Goal: Information Seeking & Learning: Learn about a topic

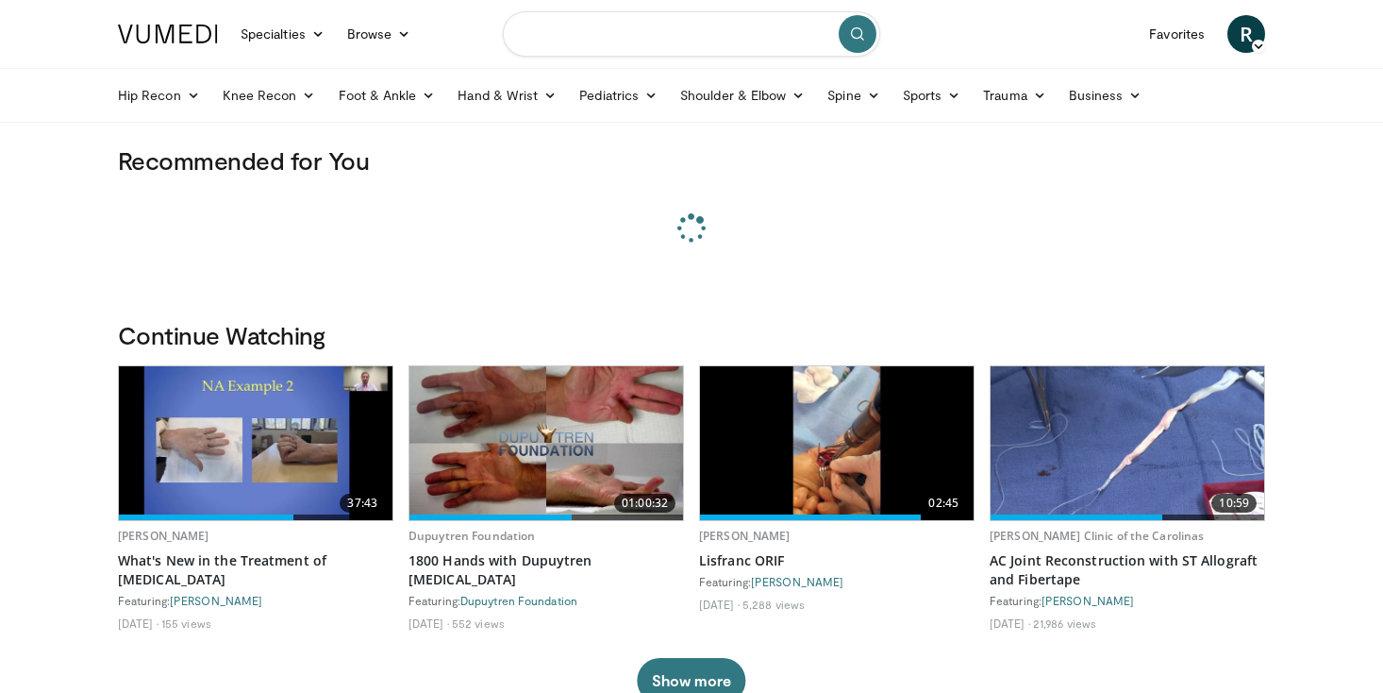
click at [607, 48] on input "Search topics, interventions" at bounding box center [691, 33] width 377 height 45
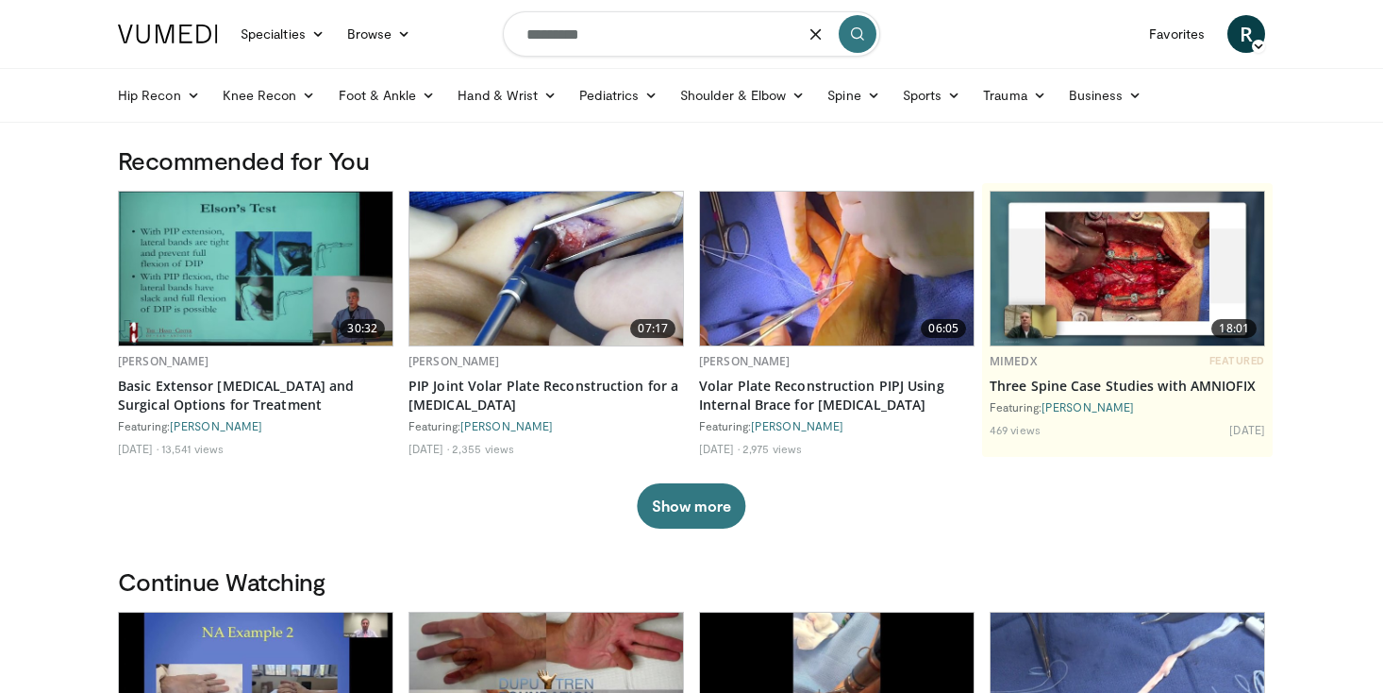
type input "*********"
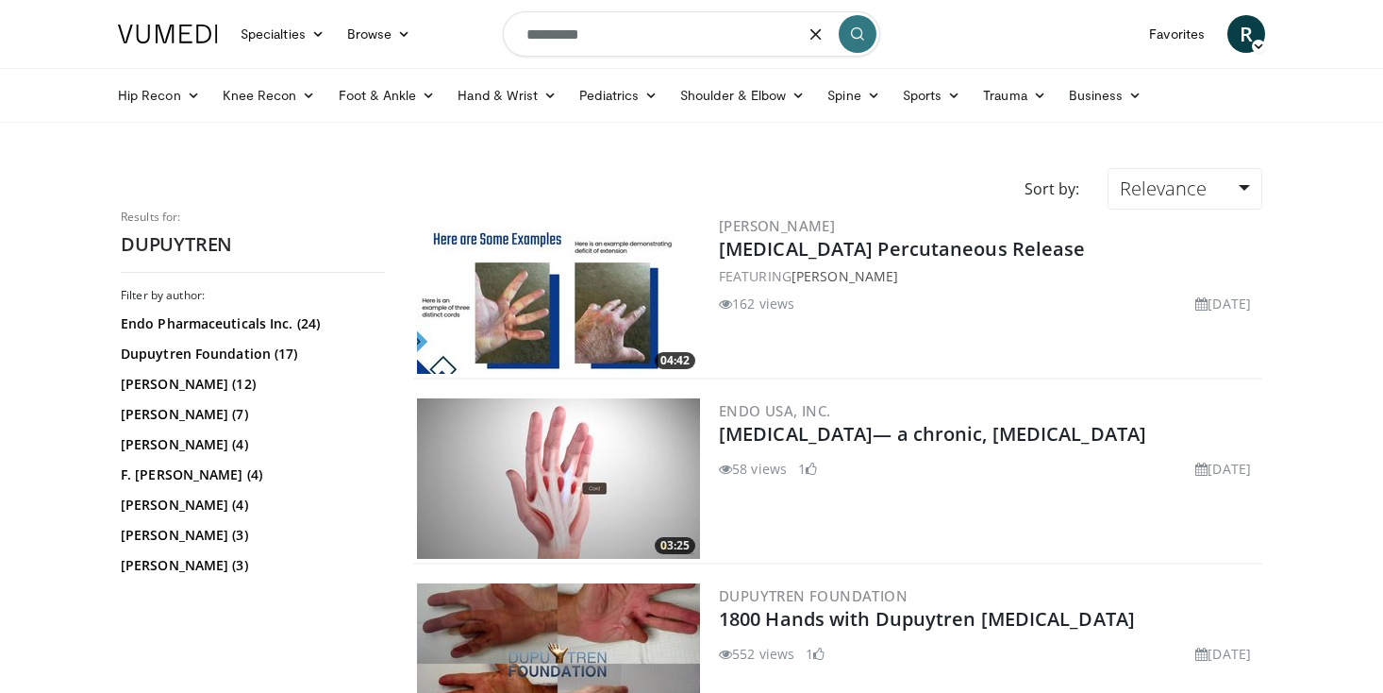
click at [707, 45] on input "*********" at bounding box center [691, 33] width 377 height 45
type input "**********"
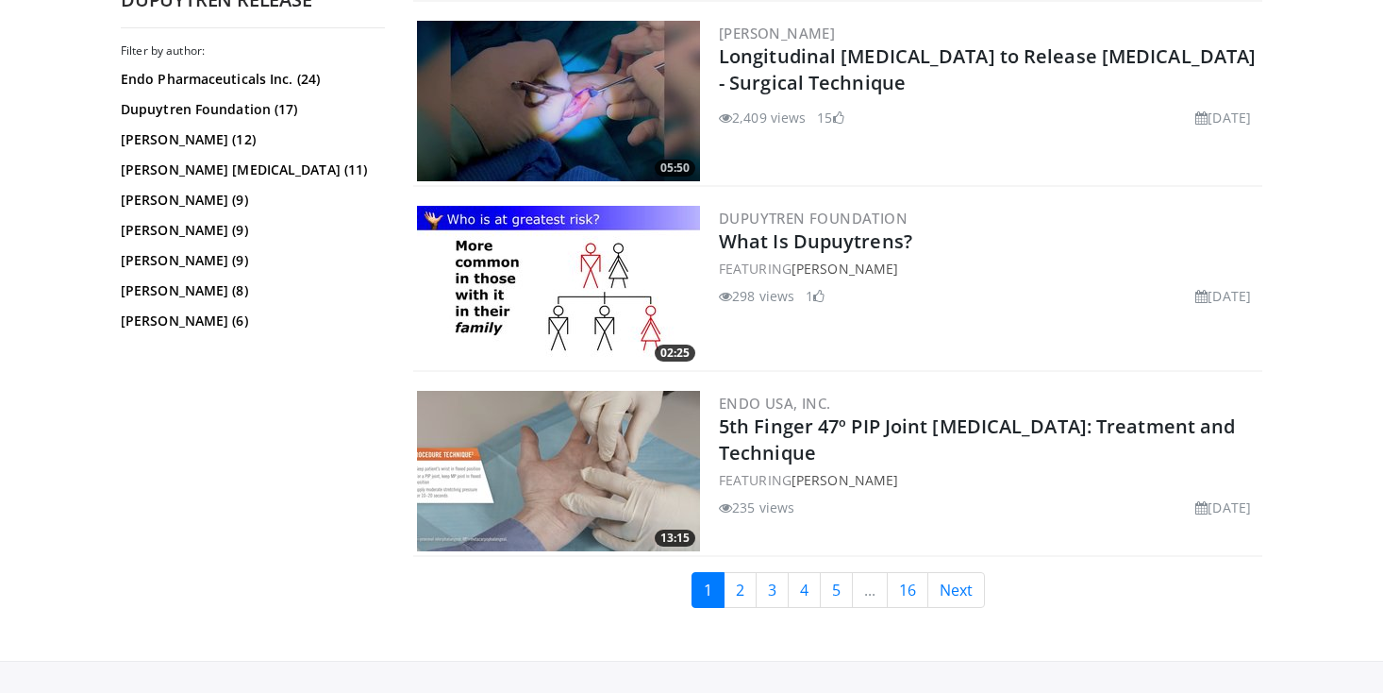
scroll to position [4633, 0]
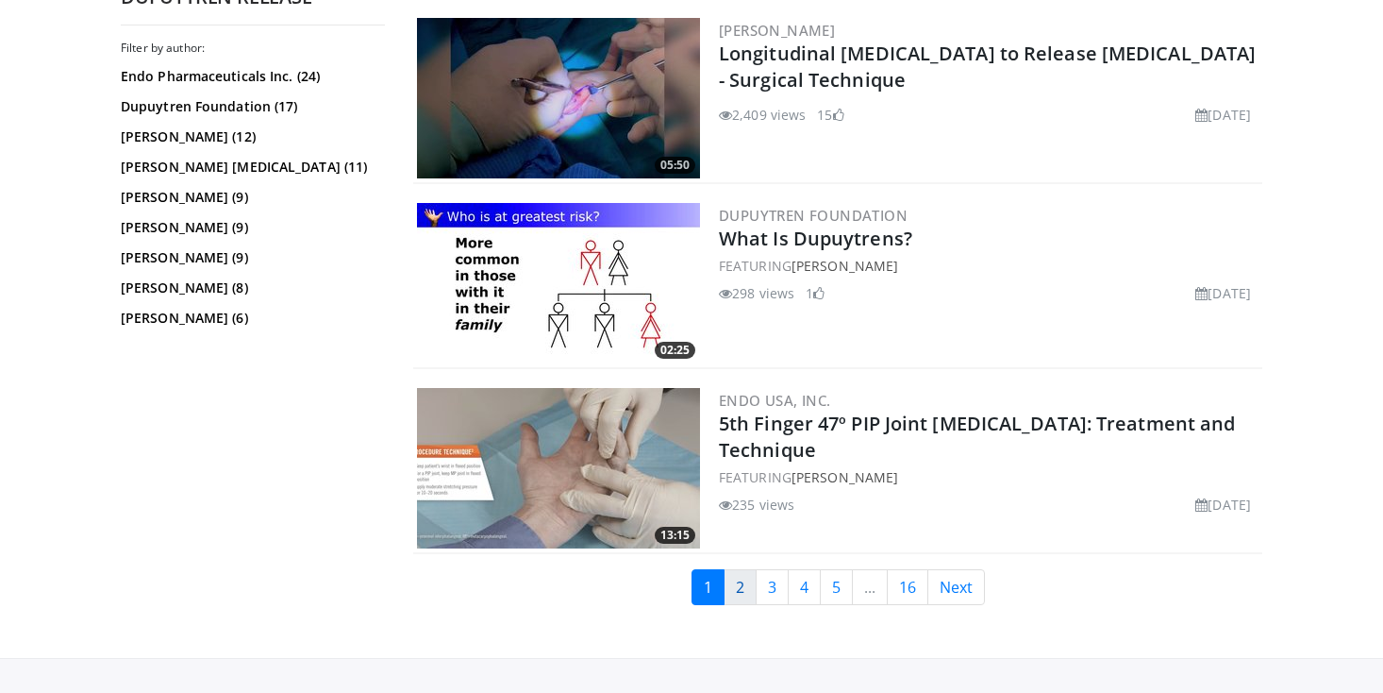
click at [732, 587] on link "2" at bounding box center [740, 587] width 33 height 36
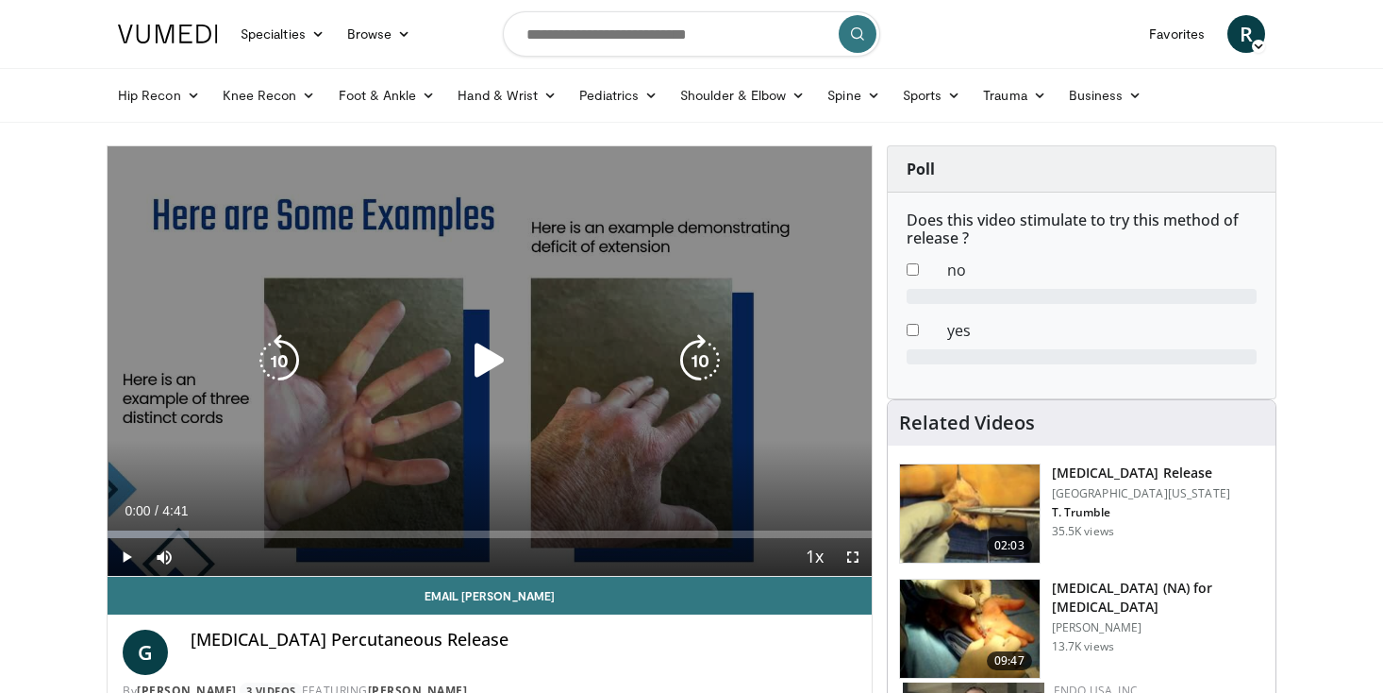
click at [521, 375] on div "Video Player" at bounding box center [489, 361] width 459 height 38
click at [496, 359] on icon "Video Player" at bounding box center [489, 360] width 53 height 53
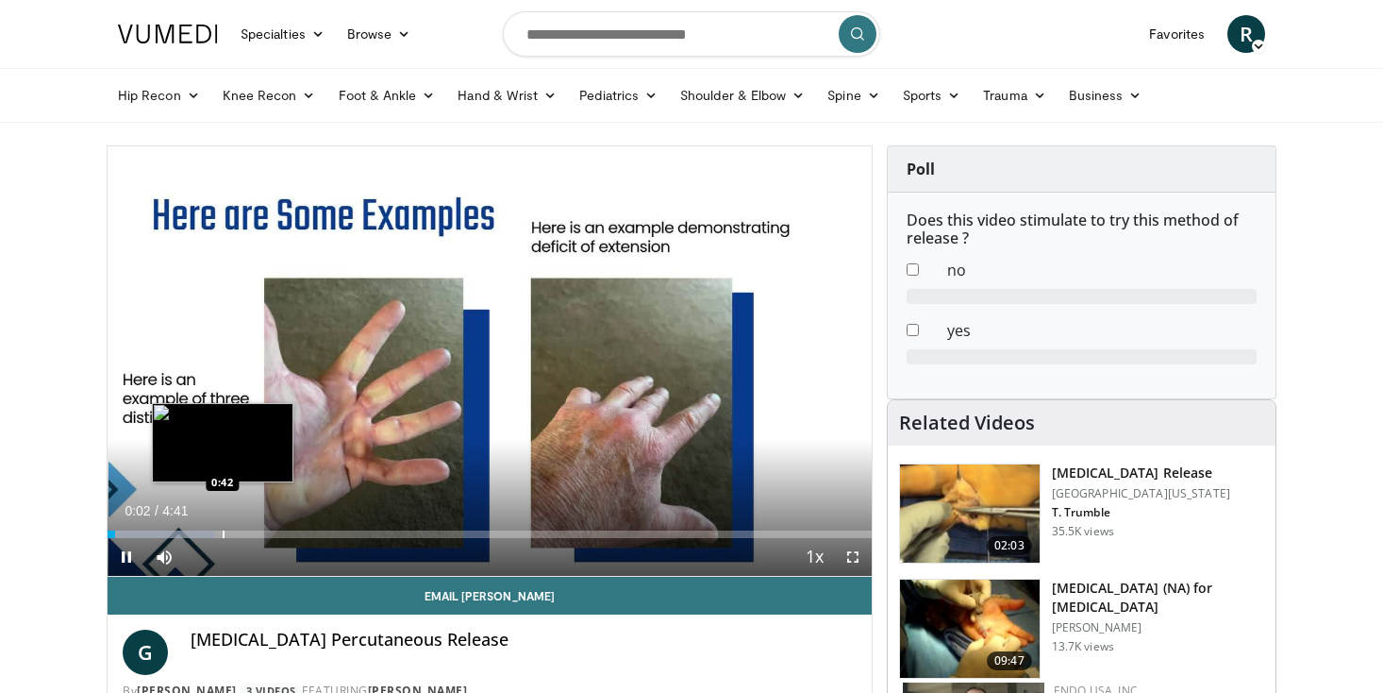
click at [223, 524] on div "Loaded : 14.06% 0:02 0:42" at bounding box center [490, 529] width 764 height 18
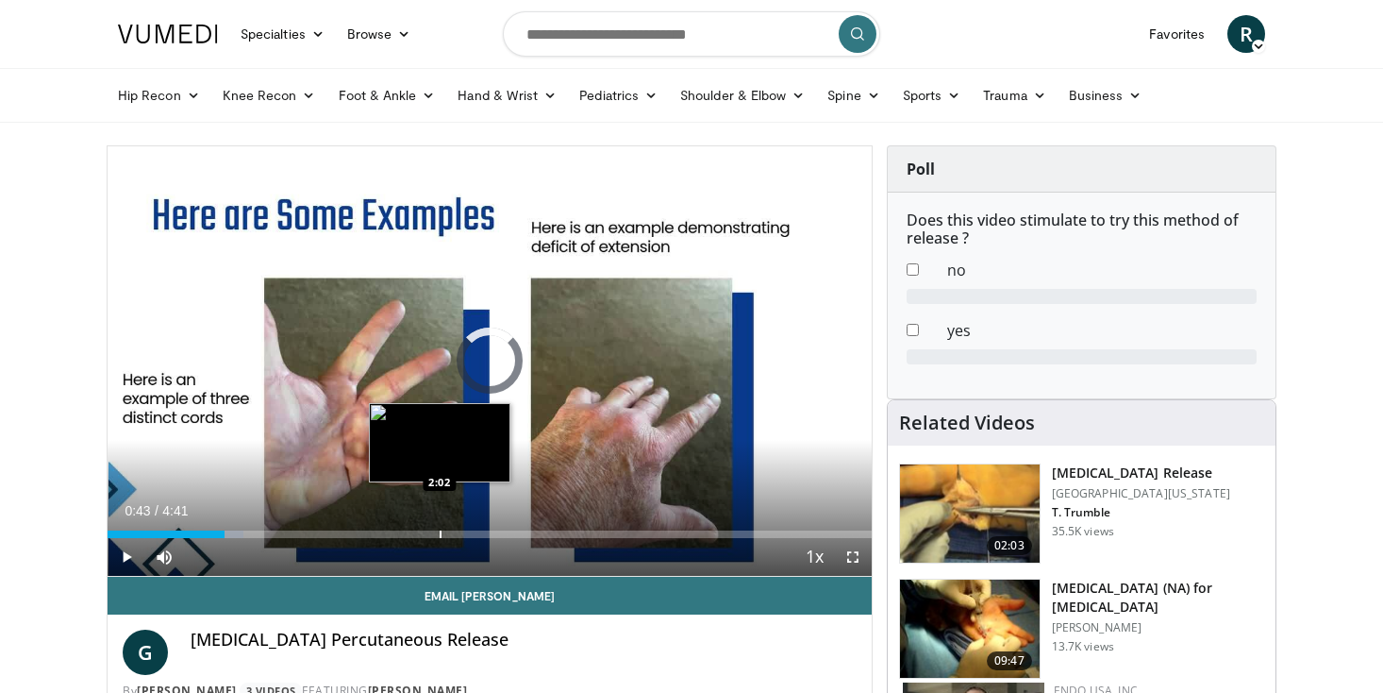
click at [439, 525] on div "Loaded : 17.75% 0:43 2:02" at bounding box center [490, 529] width 764 height 18
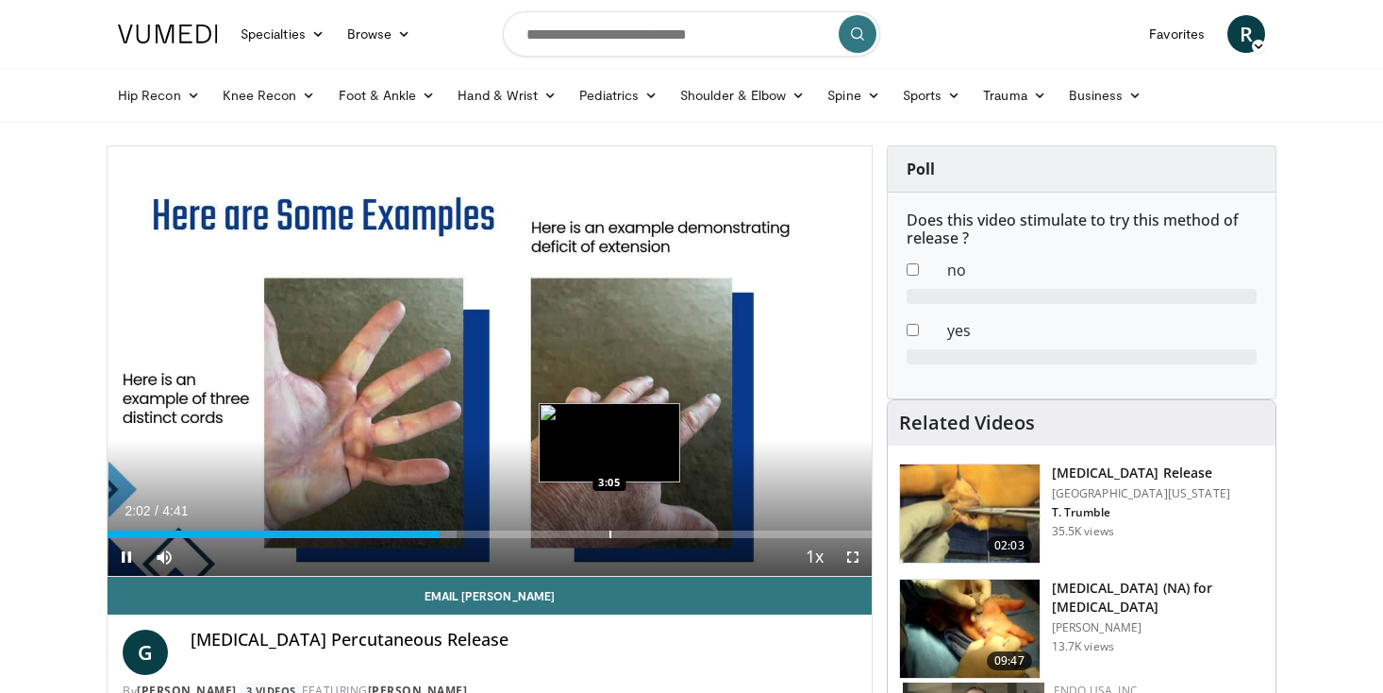
click at [609, 528] on div "Loaded : 45.74% 2:02 3:05" at bounding box center [490, 529] width 764 height 18
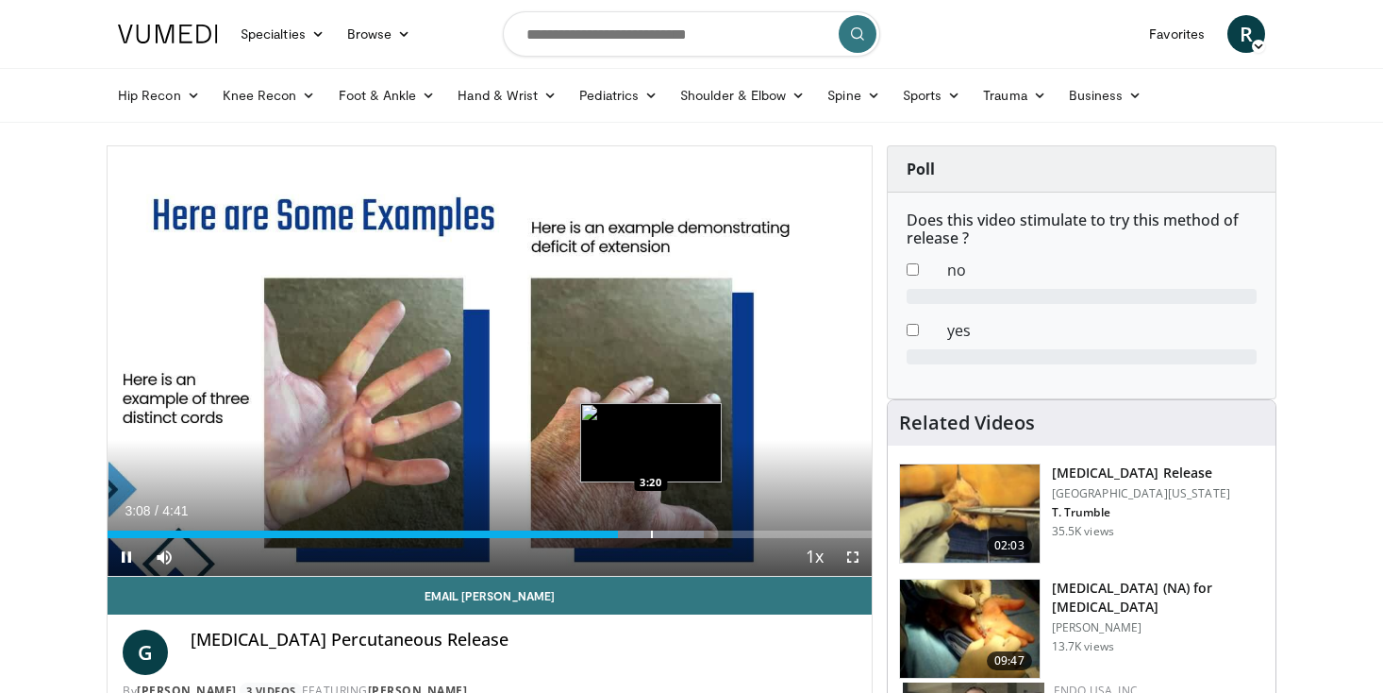
click at [652, 537] on div "Progress Bar" at bounding box center [652, 534] width 2 height 8
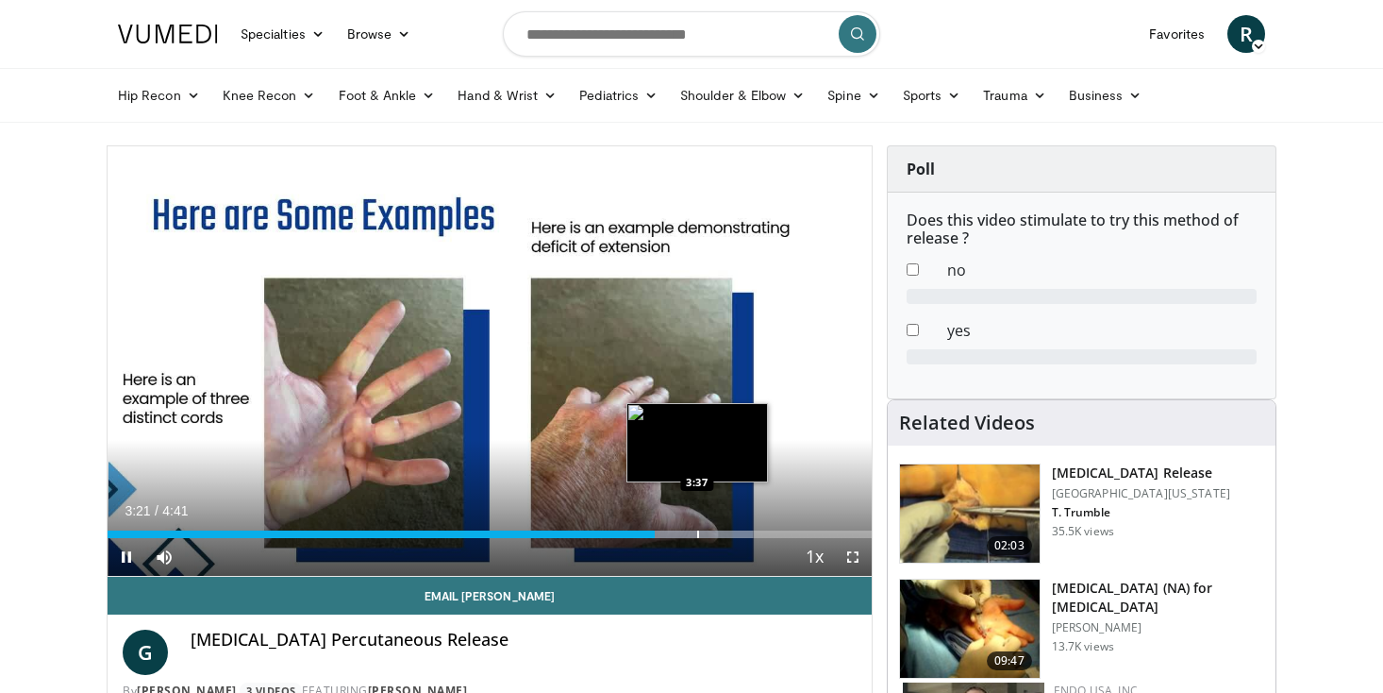
click at [697, 528] on div "Loaded : 84.47% 3:21 3:37" at bounding box center [490, 529] width 764 height 18
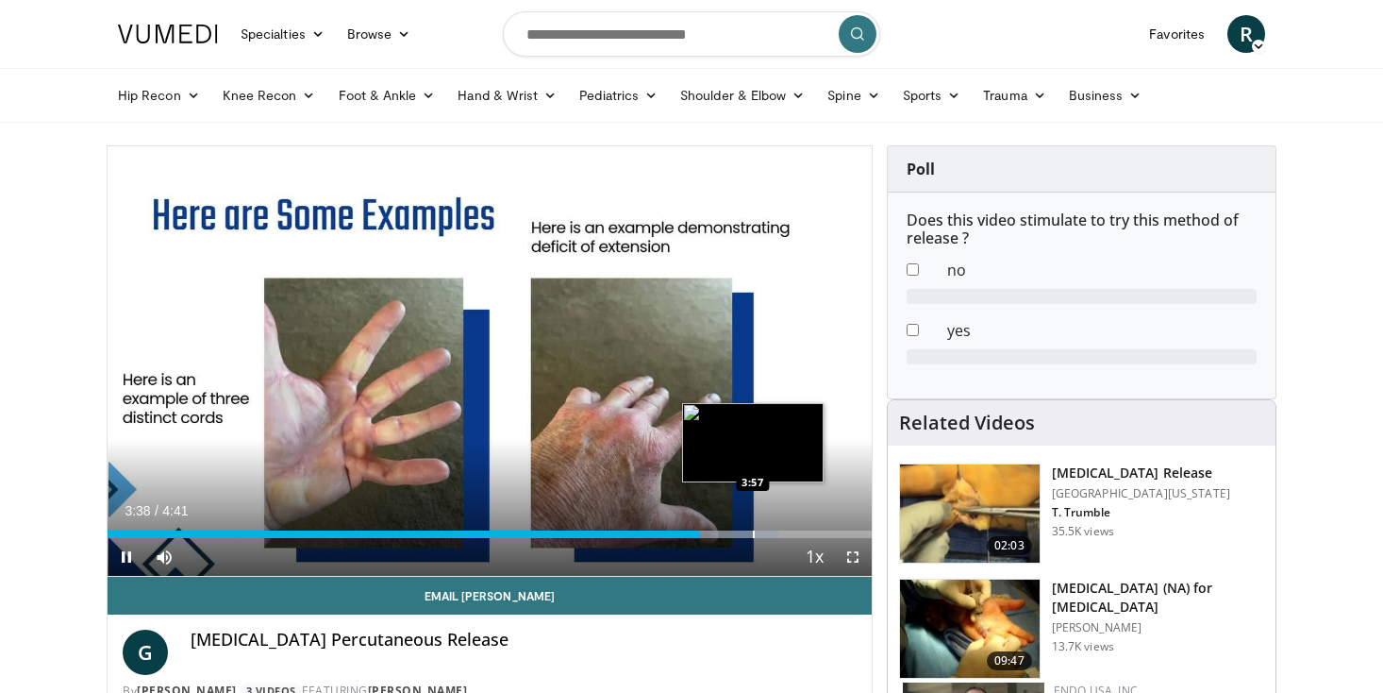
click at [753, 532] on div "Progress Bar" at bounding box center [754, 534] width 2 height 8
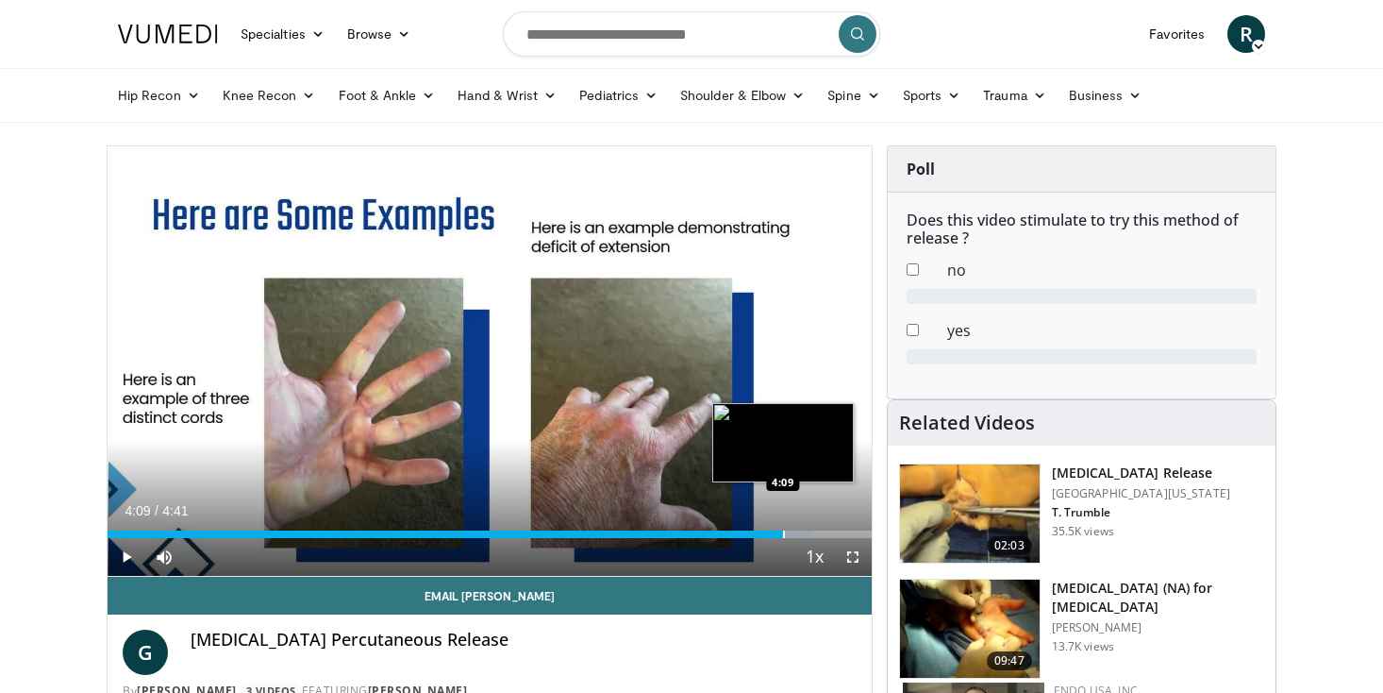
click at [783, 536] on div "Progress Bar" at bounding box center [784, 534] width 2 height 8
click at [828, 531] on div "Progress Bar" at bounding box center [827, 534] width 2 height 8
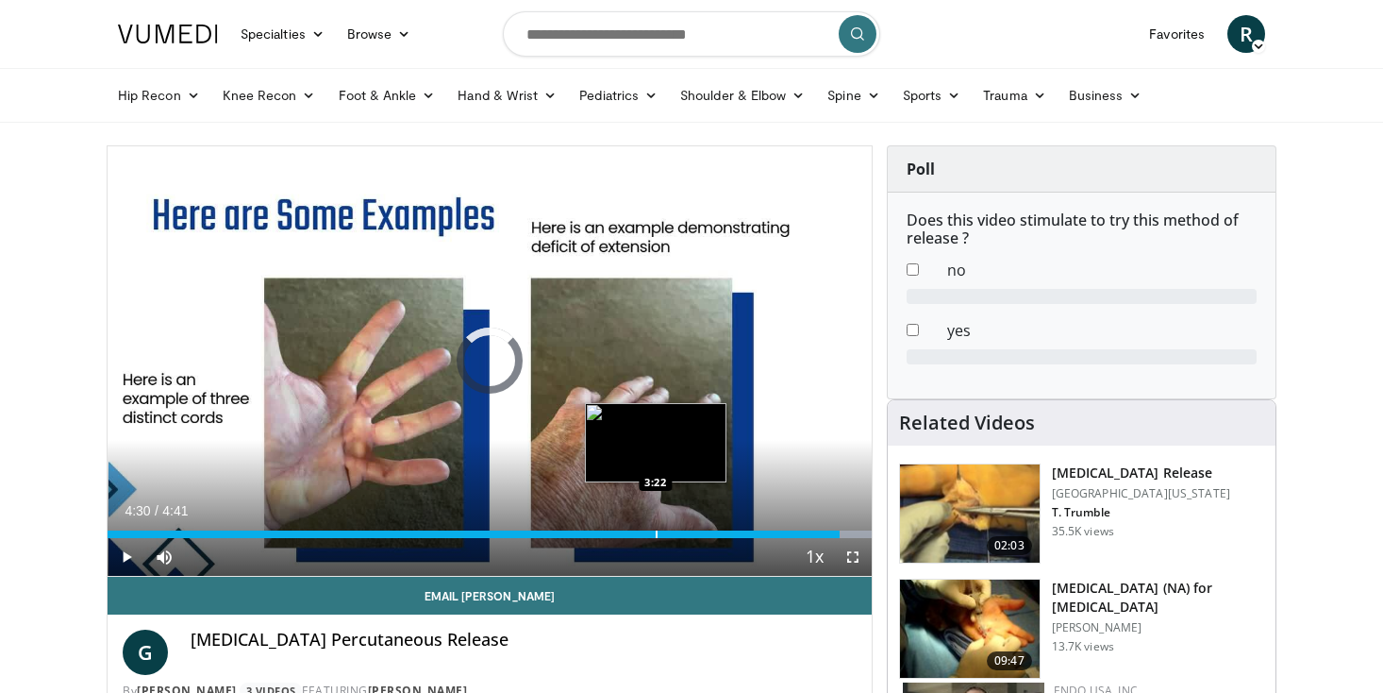
click at [655, 521] on div "Loaded : 100.00% 4:30 3:22" at bounding box center [490, 529] width 764 height 18
click at [661, 524] on div "Loaded : 95.02% 3:25 3:24" at bounding box center [490, 529] width 764 height 18
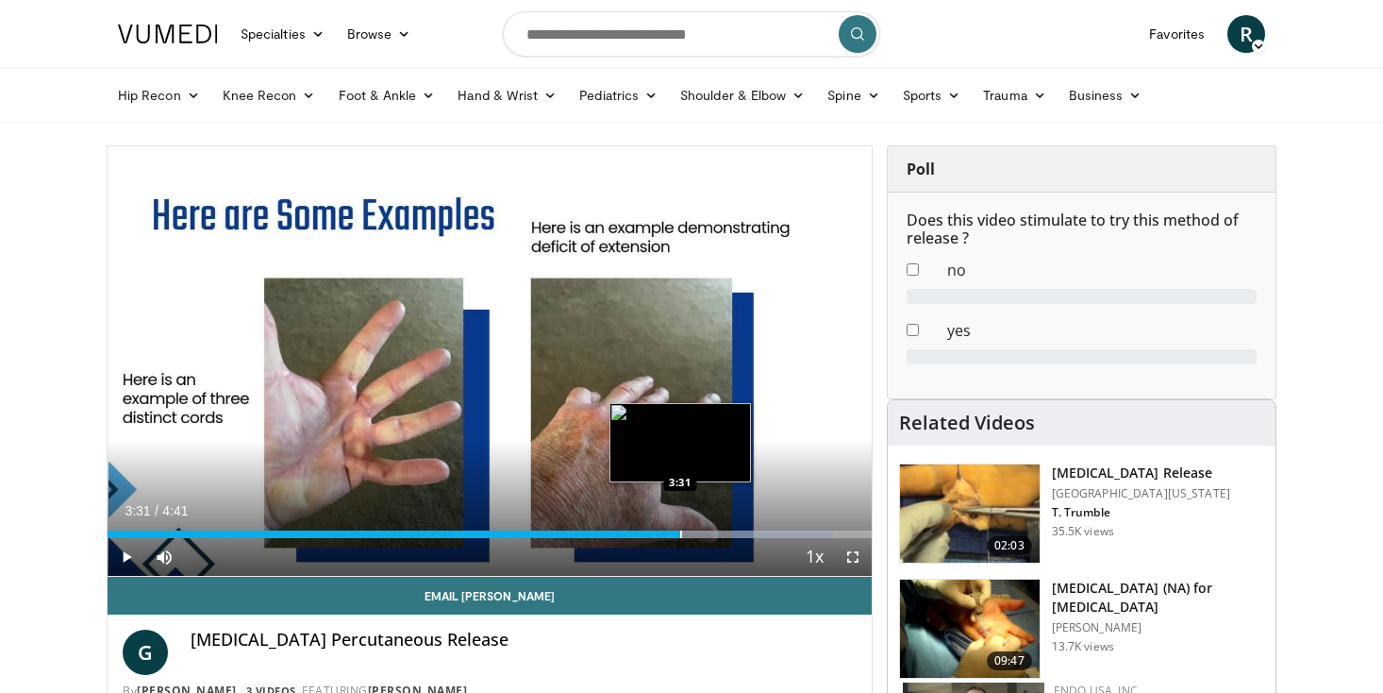
click at [679, 524] on div "Loaded : 95.02% 3:31 3:31" at bounding box center [490, 529] width 764 height 18
click at [703, 530] on div "Progress Bar" at bounding box center [704, 534] width 2 height 8
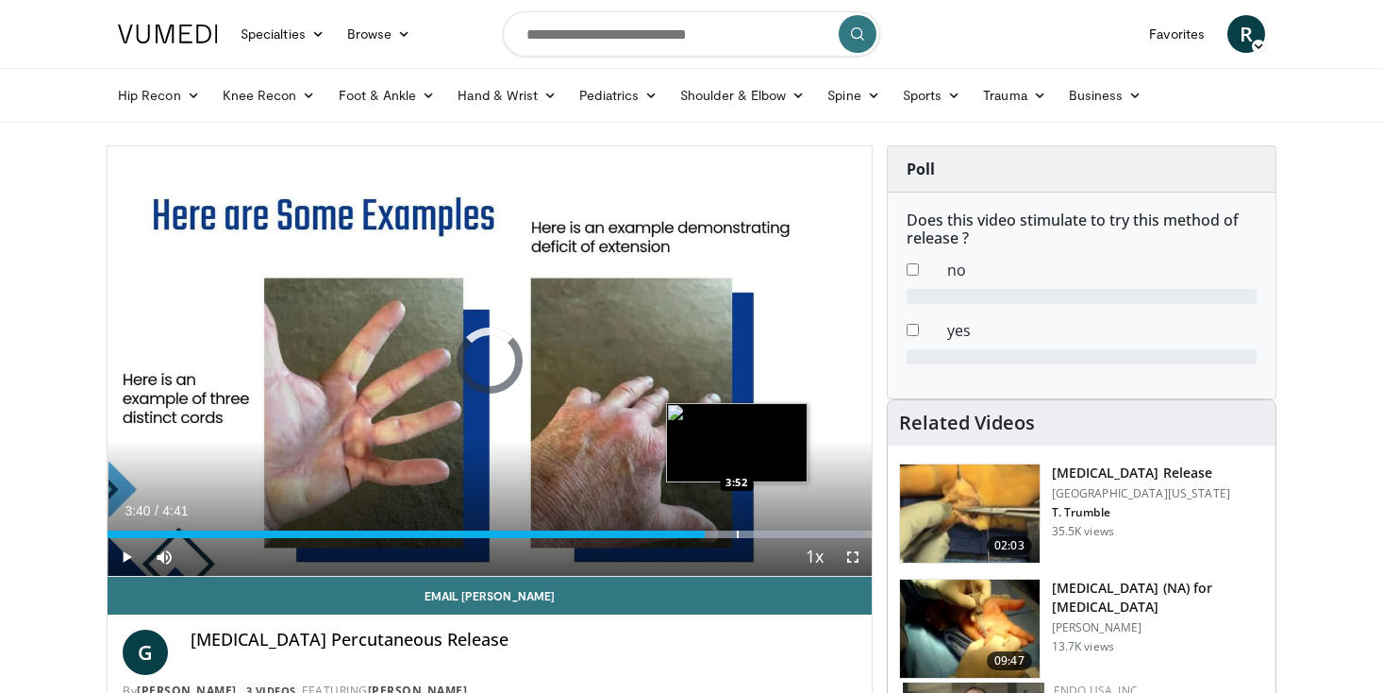
click at [737, 533] on div "Progress Bar" at bounding box center [738, 534] width 2 height 8
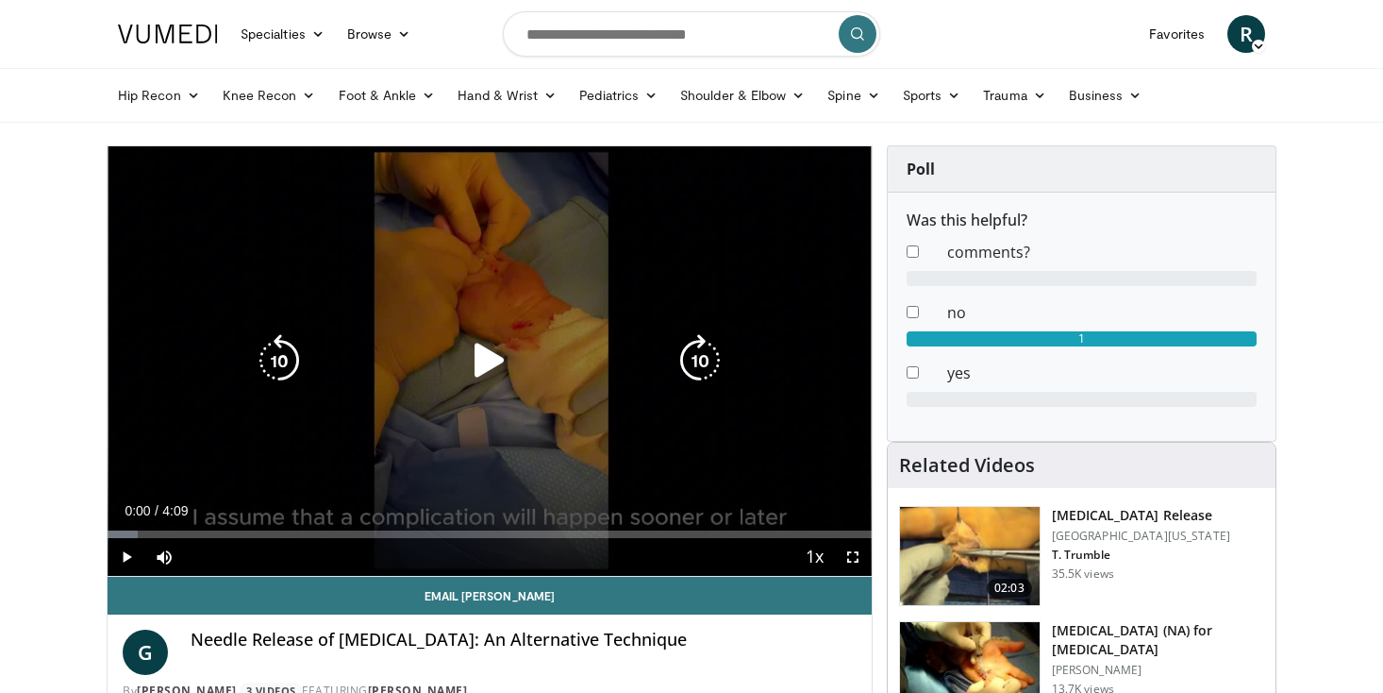
click at [514, 359] on icon "Video Player" at bounding box center [489, 360] width 53 height 53
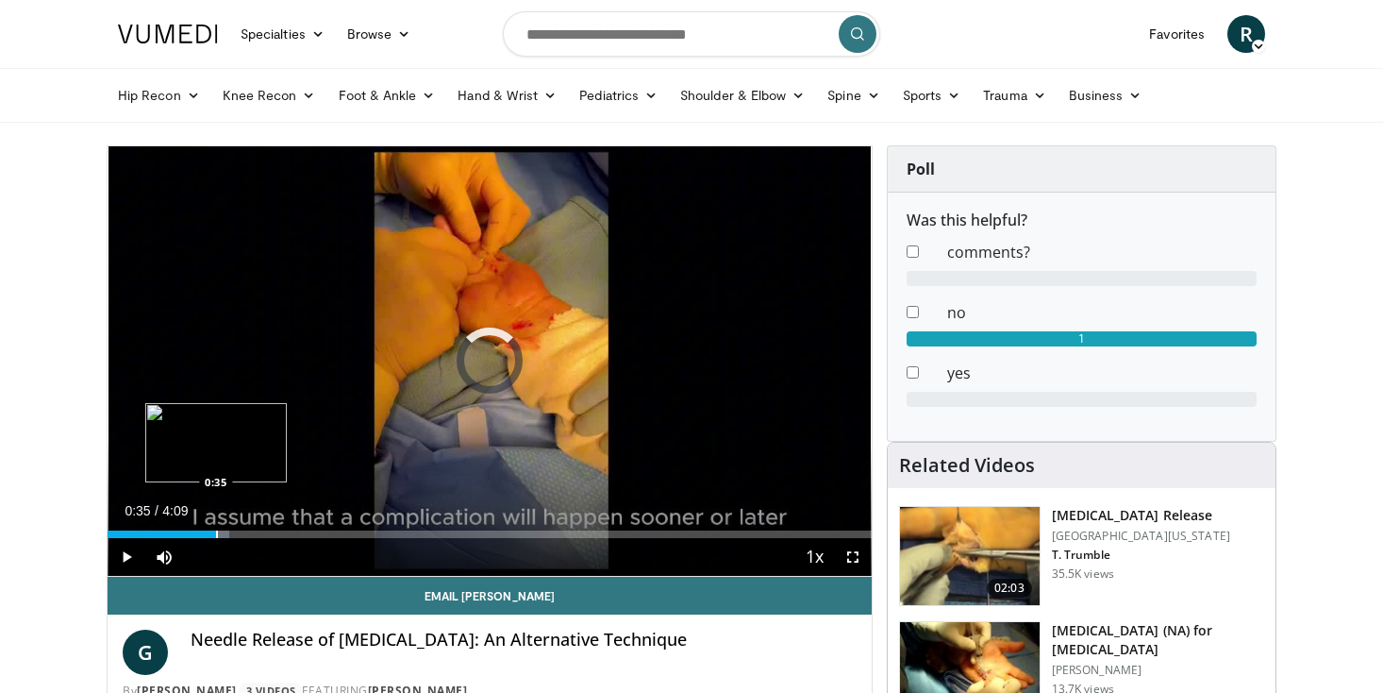
click at [215, 525] on div "Loaded : 15.97% 0:05 0:35" at bounding box center [490, 529] width 764 height 18
click at [305, 534] on div "Progress Bar" at bounding box center [306, 534] width 2 height 8
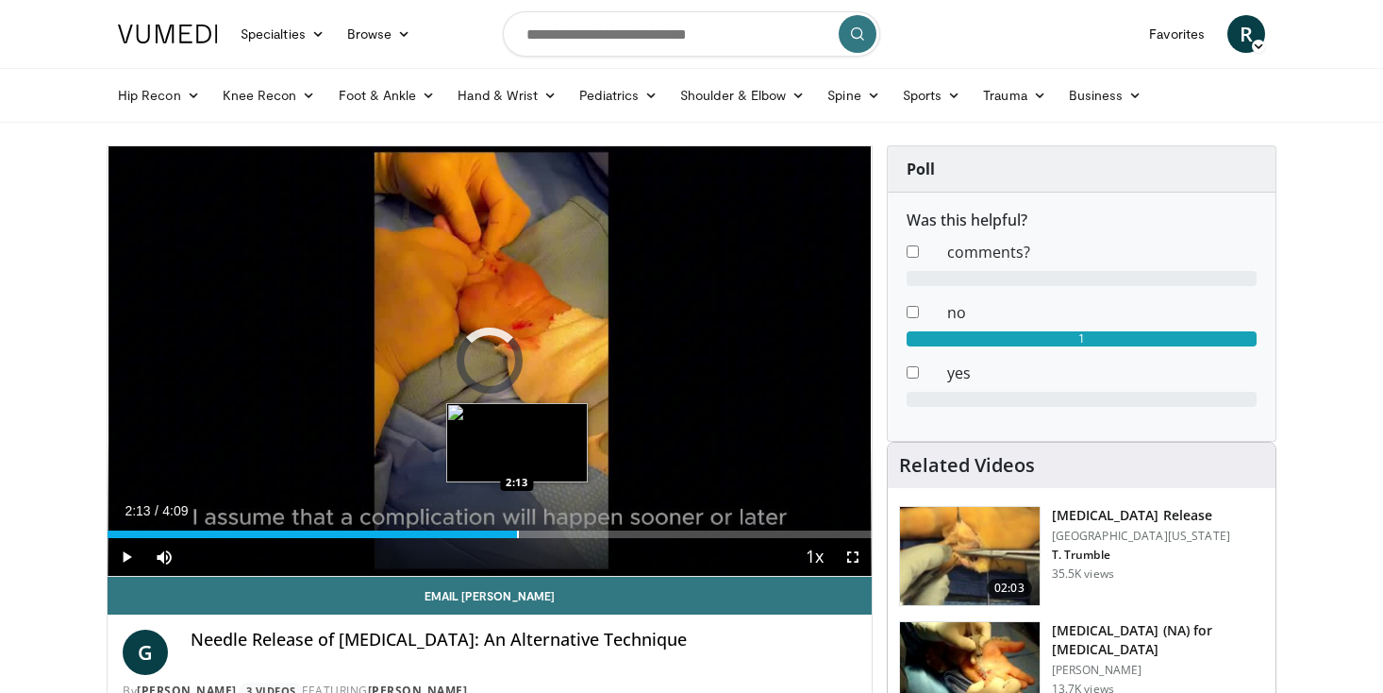
click at [516, 526] on div "Loaded : 0.00% 2:13 2:13" at bounding box center [490, 529] width 764 height 18
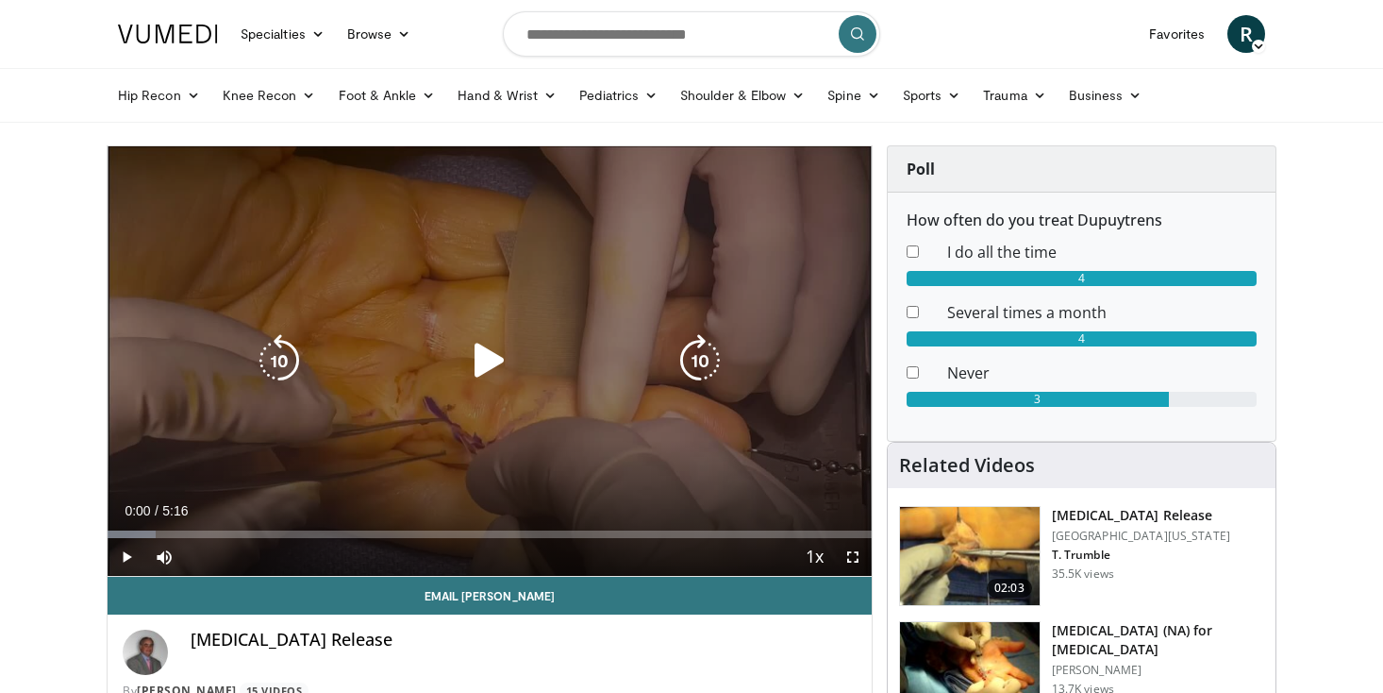
click at [502, 359] on icon "Video Player" at bounding box center [489, 360] width 53 height 53
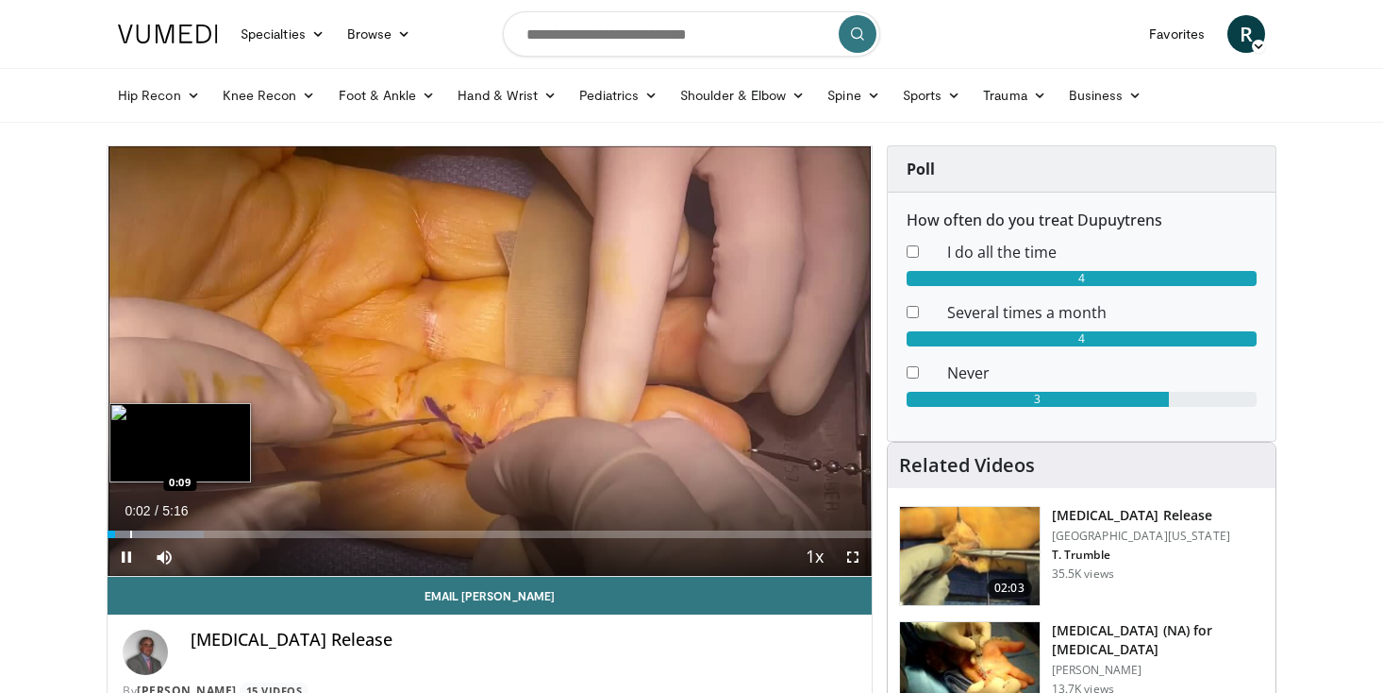
click at [129, 529] on div "Loaded : 12.59% 0:03 0:09" at bounding box center [490, 529] width 764 height 18
click at [179, 528] on div "Loaded : 12.59% 0:10 0:29" at bounding box center [490, 529] width 764 height 18
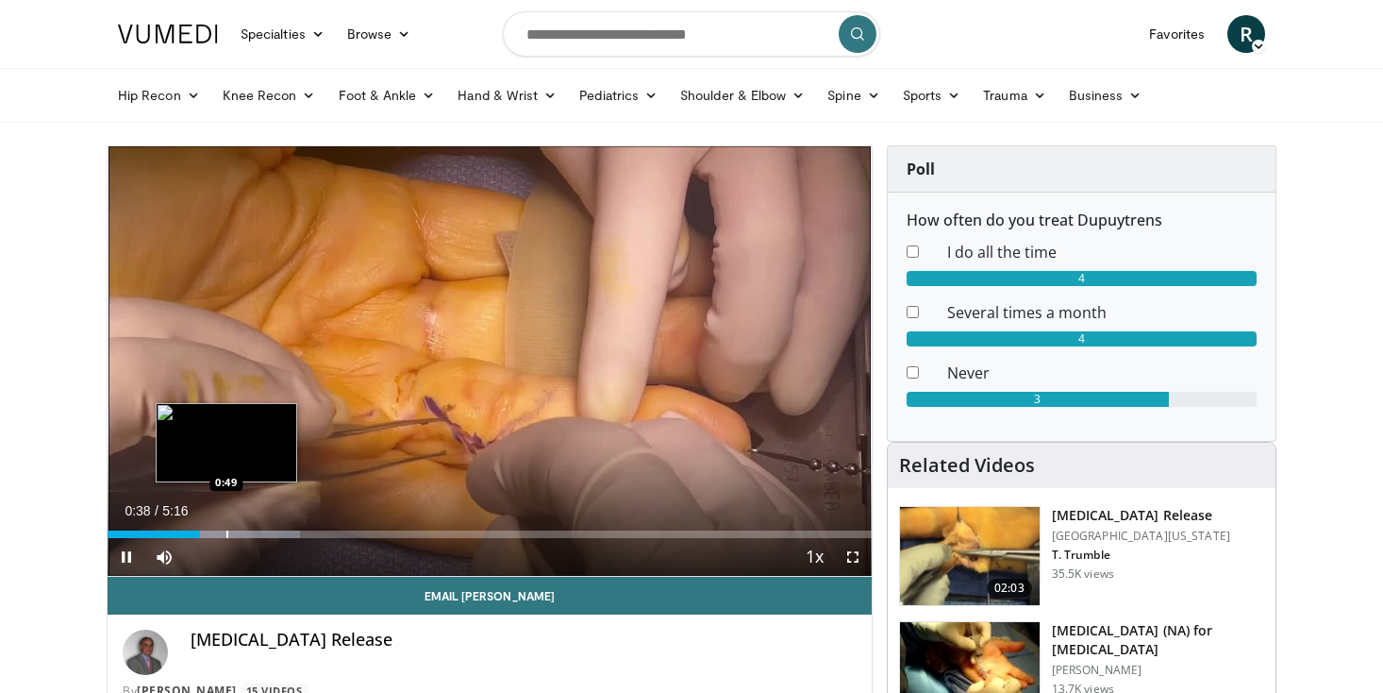
click at [226, 536] on div "Progress Bar" at bounding box center [227, 534] width 2 height 8
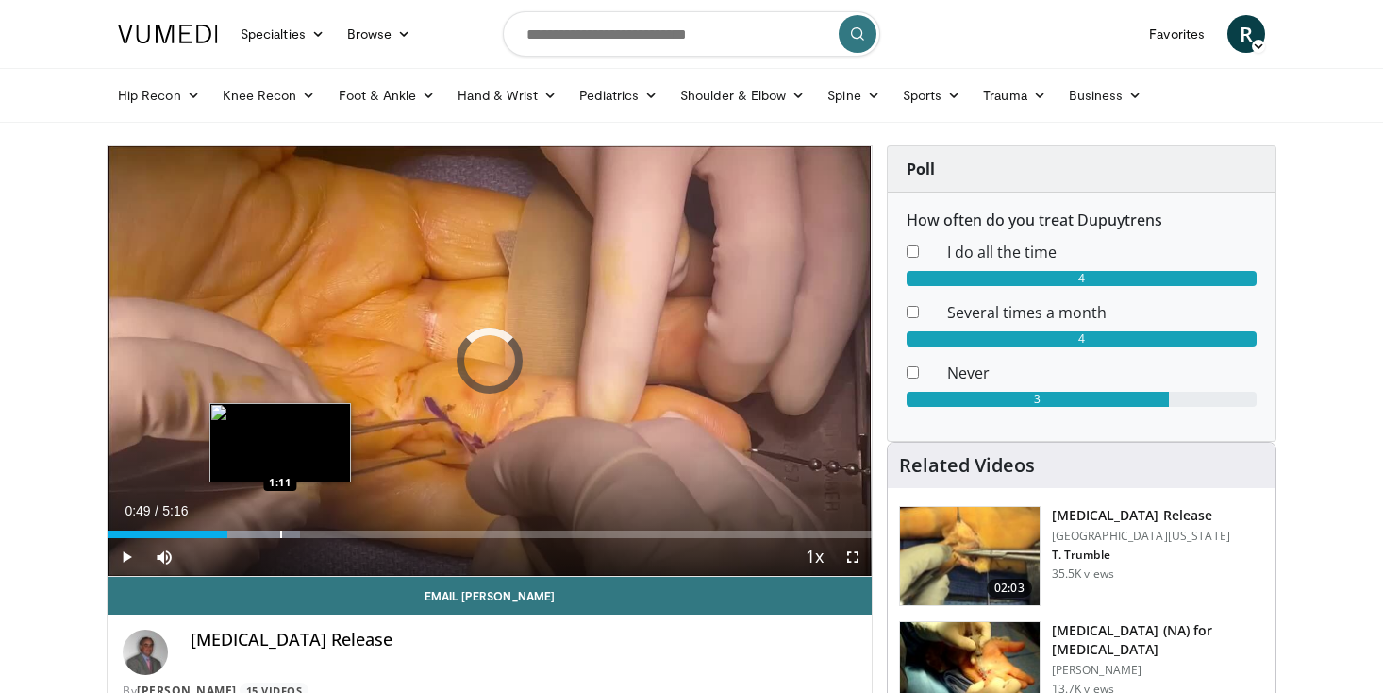
click at [280, 534] on div "Progress Bar" at bounding box center [281, 534] width 2 height 8
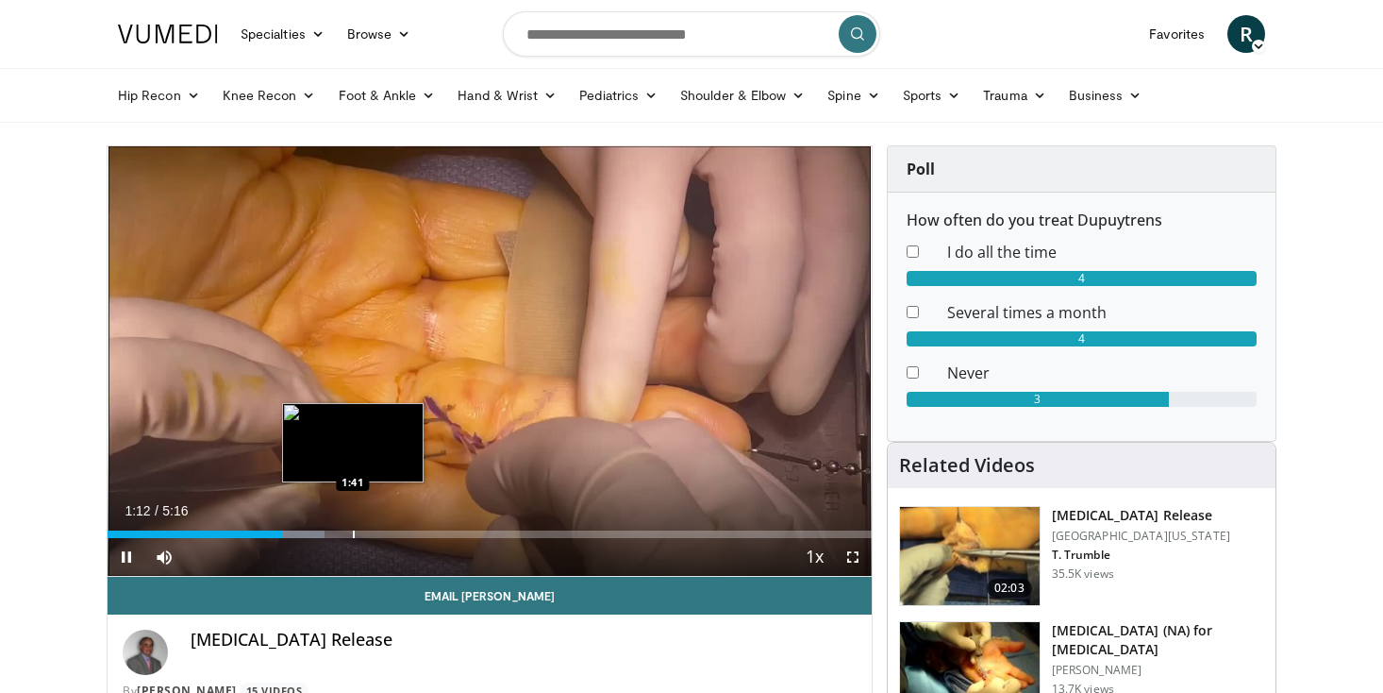
click at [353, 534] on div "Progress Bar" at bounding box center [354, 534] width 2 height 8
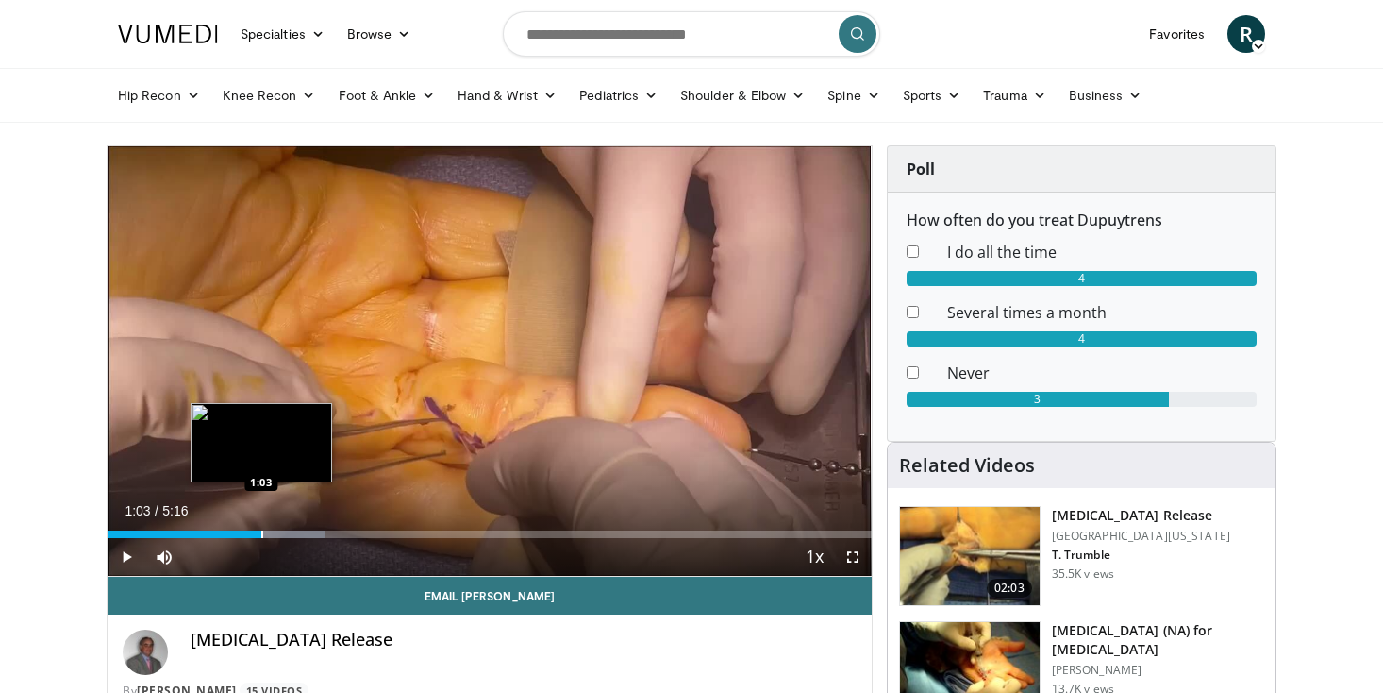
click at [261, 532] on div "Progress Bar" at bounding box center [262, 534] width 2 height 8
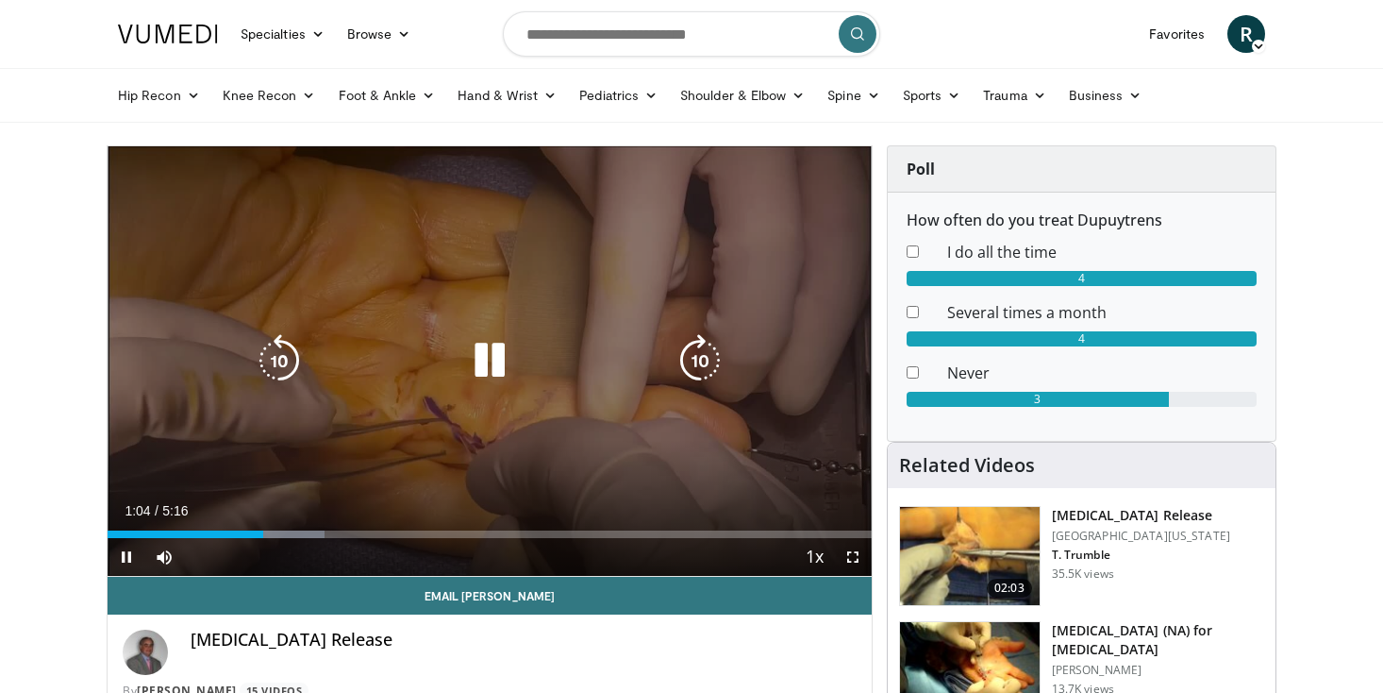
click at [486, 439] on div "10 seconds Tap to unmute" at bounding box center [490, 360] width 764 height 429
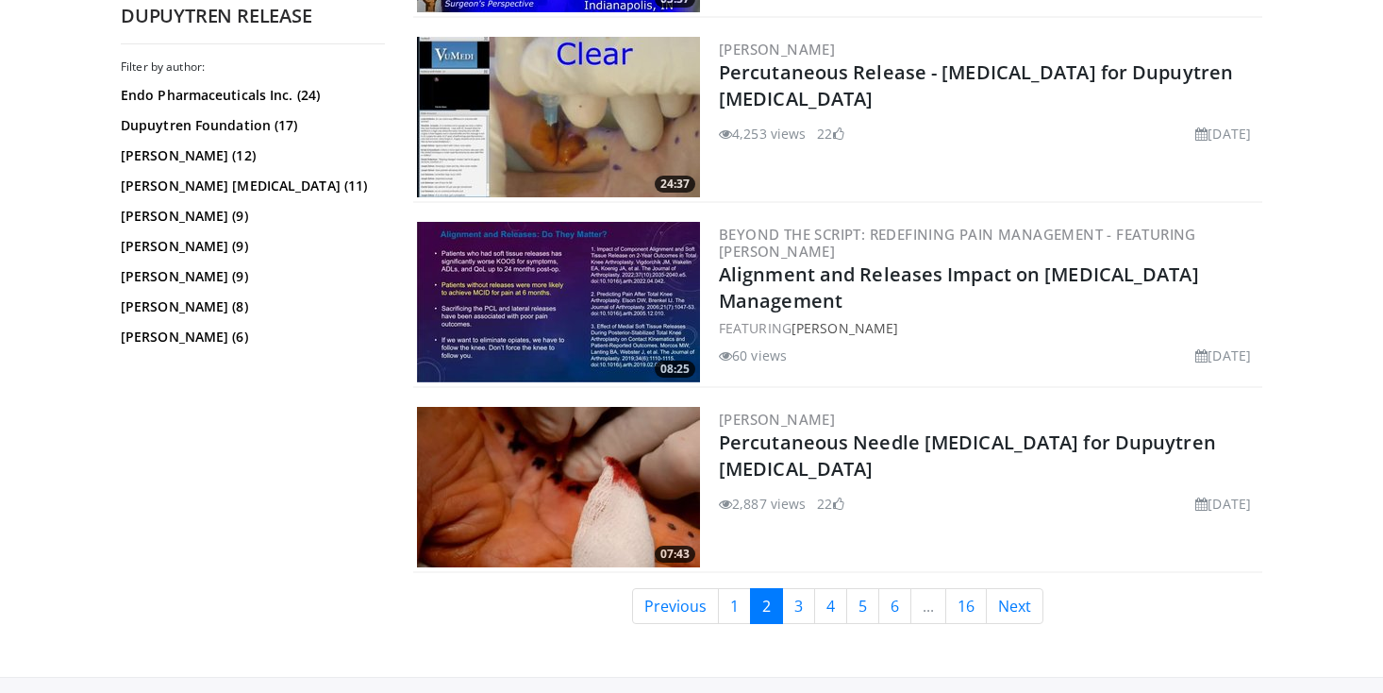
scroll to position [4626, 0]
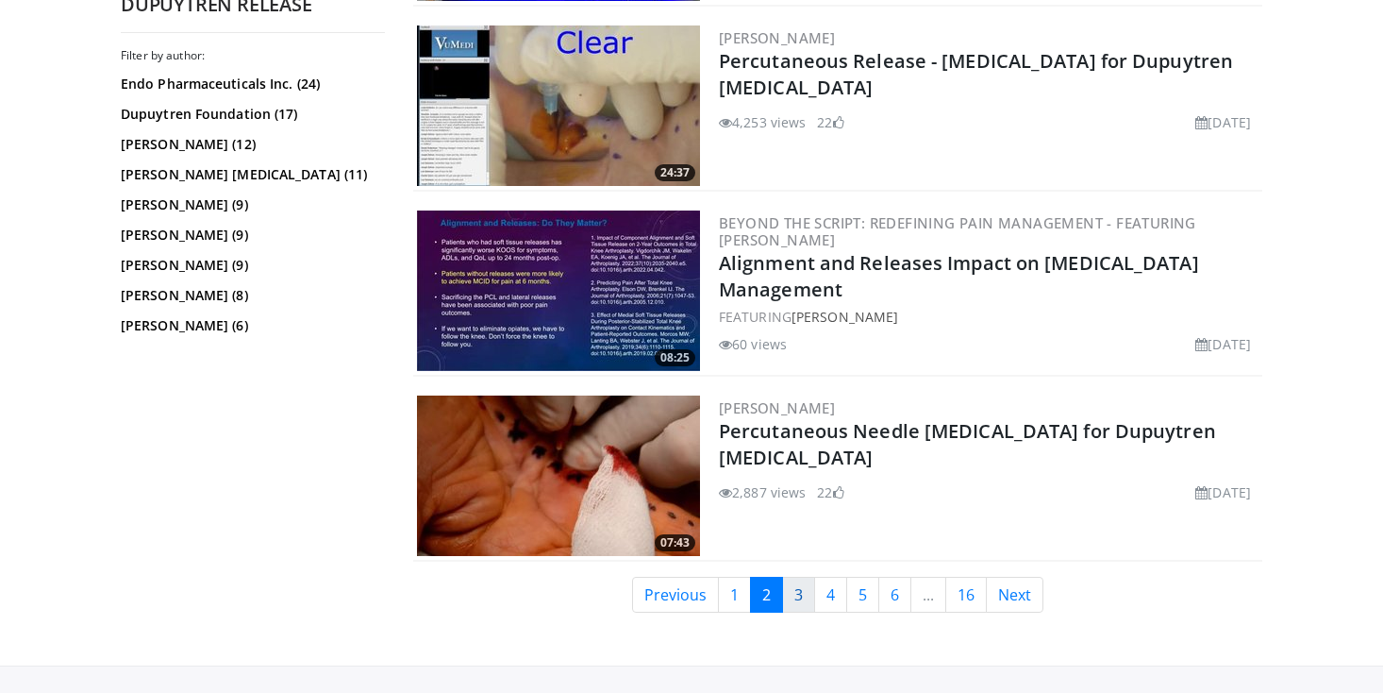
click at [798, 586] on link "3" at bounding box center [798, 594] width 33 height 36
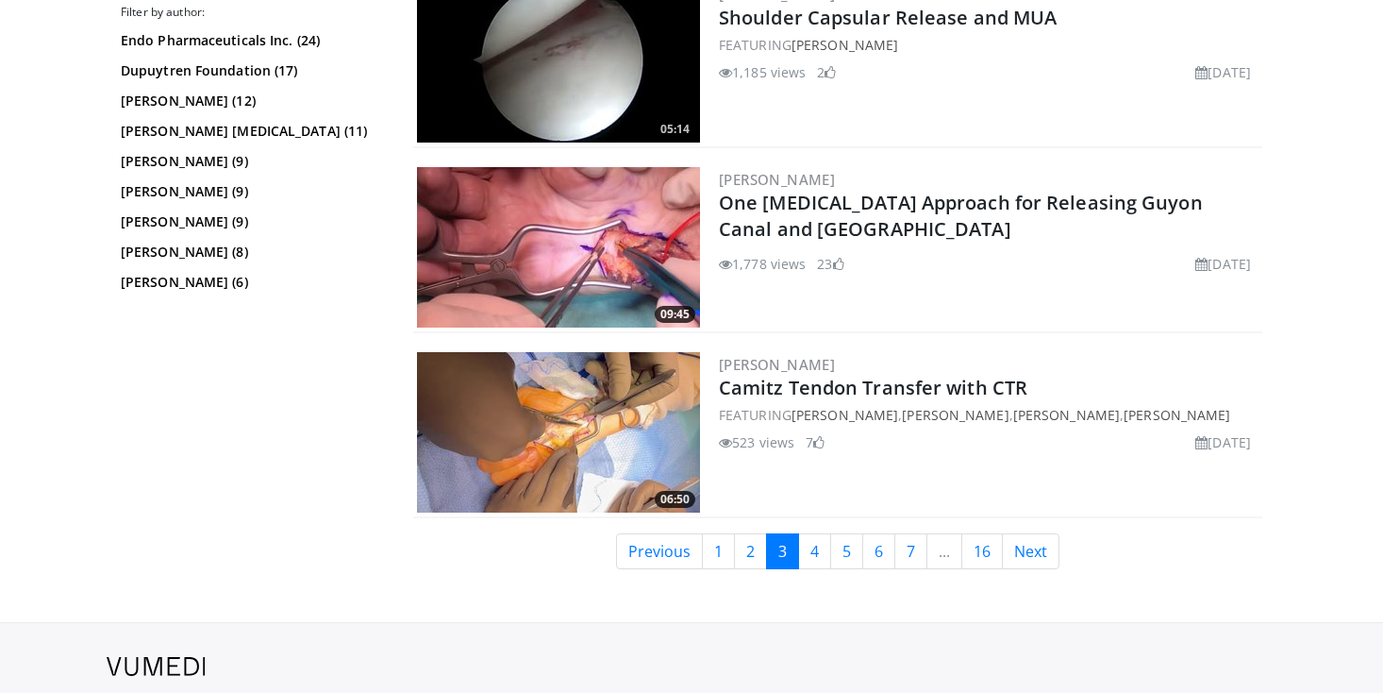
scroll to position [4563, 0]
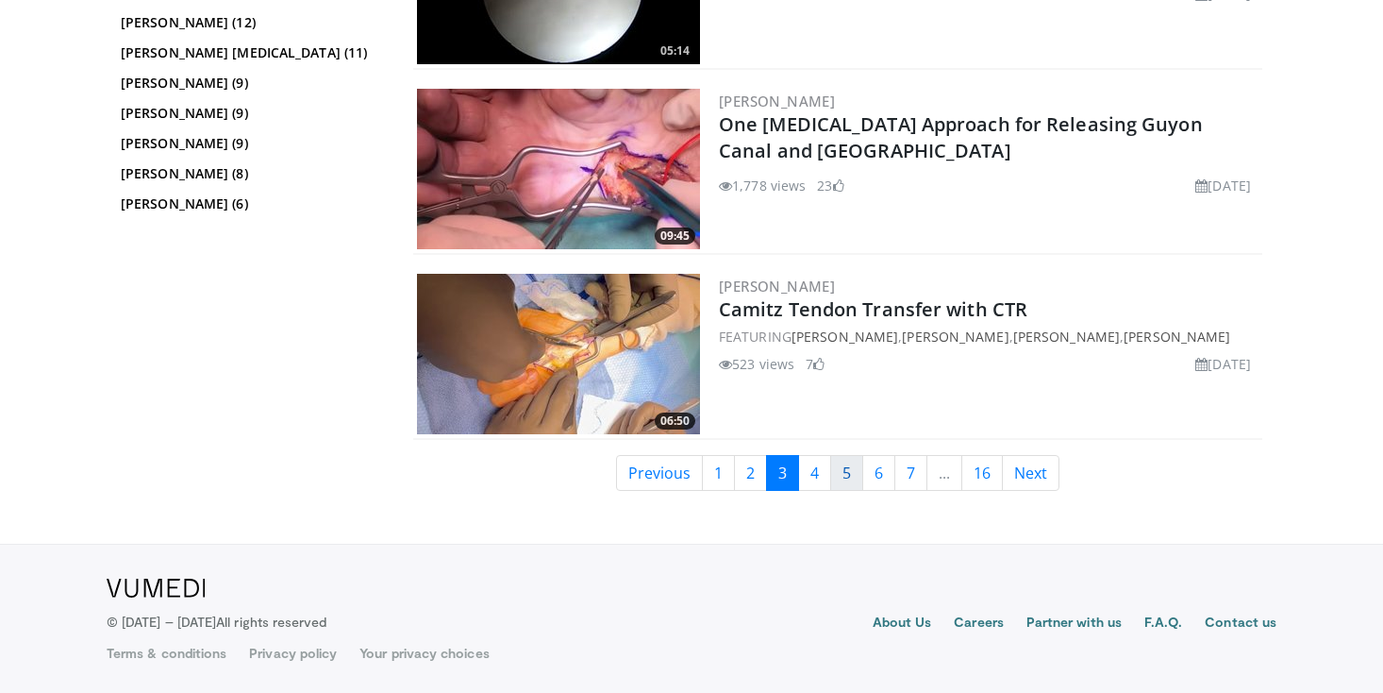
click at [854, 475] on link "5" at bounding box center [846, 473] width 33 height 36
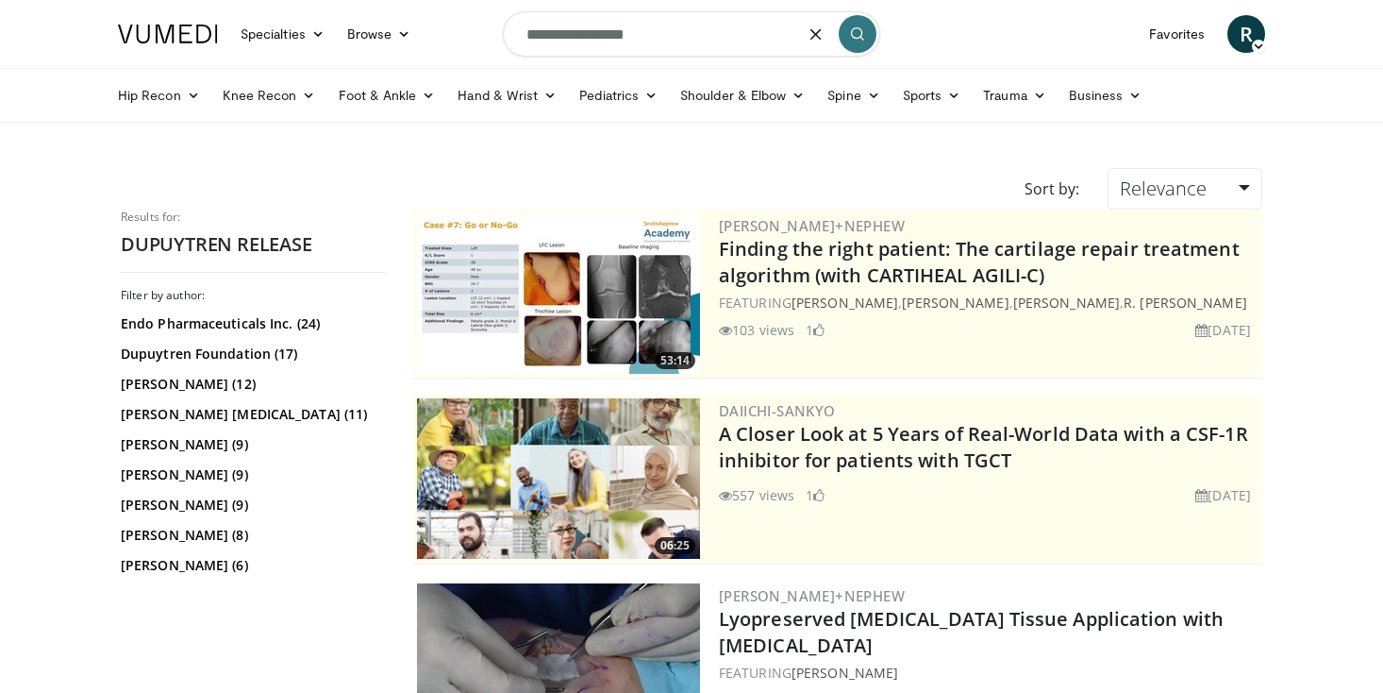
click at [631, 42] on input "**********" at bounding box center [691, 33] width 377 height 45
click at [624, 42] on input "**********" at bounding box center [691, 33] width 377 height 45
click at [619, 33] on input "**********" at bounding box center [691, 33] width 377 height 45
type input "**********"
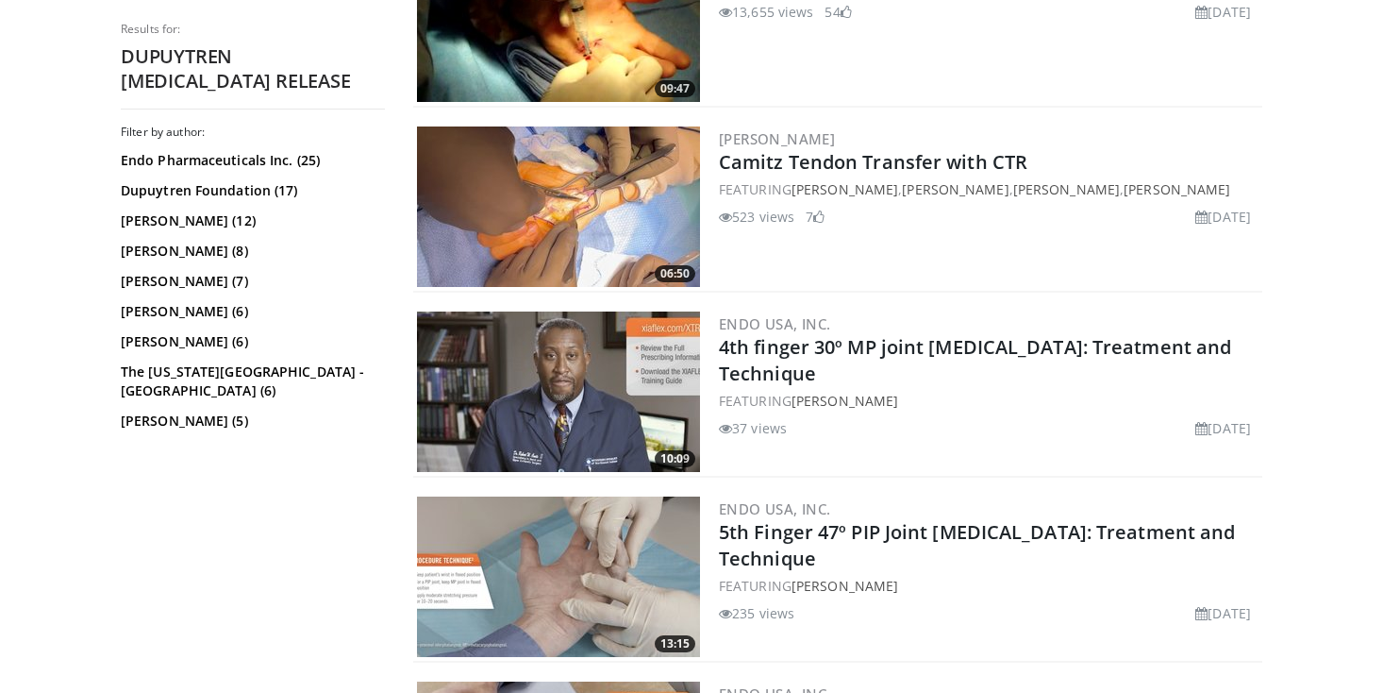
scroll to position [4283, 0]
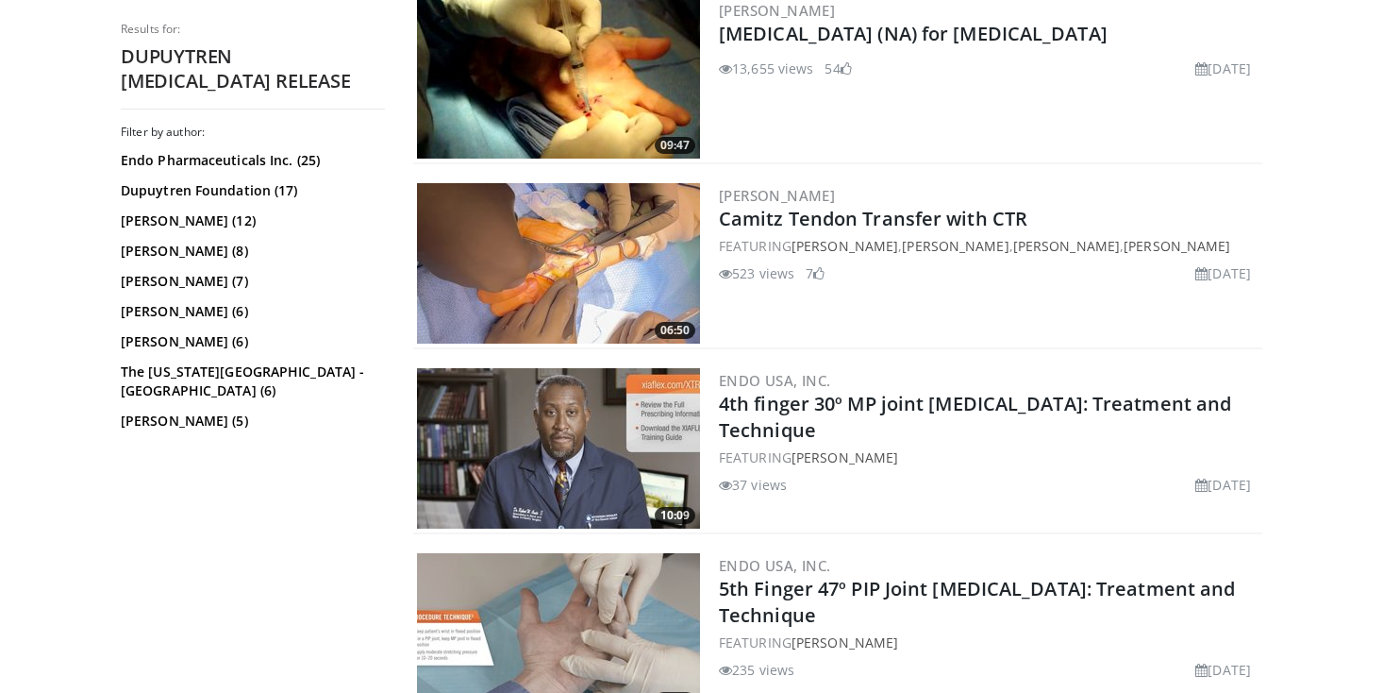
click at [641, 61] on img at bounding box center [558, 78] width 283 height 160
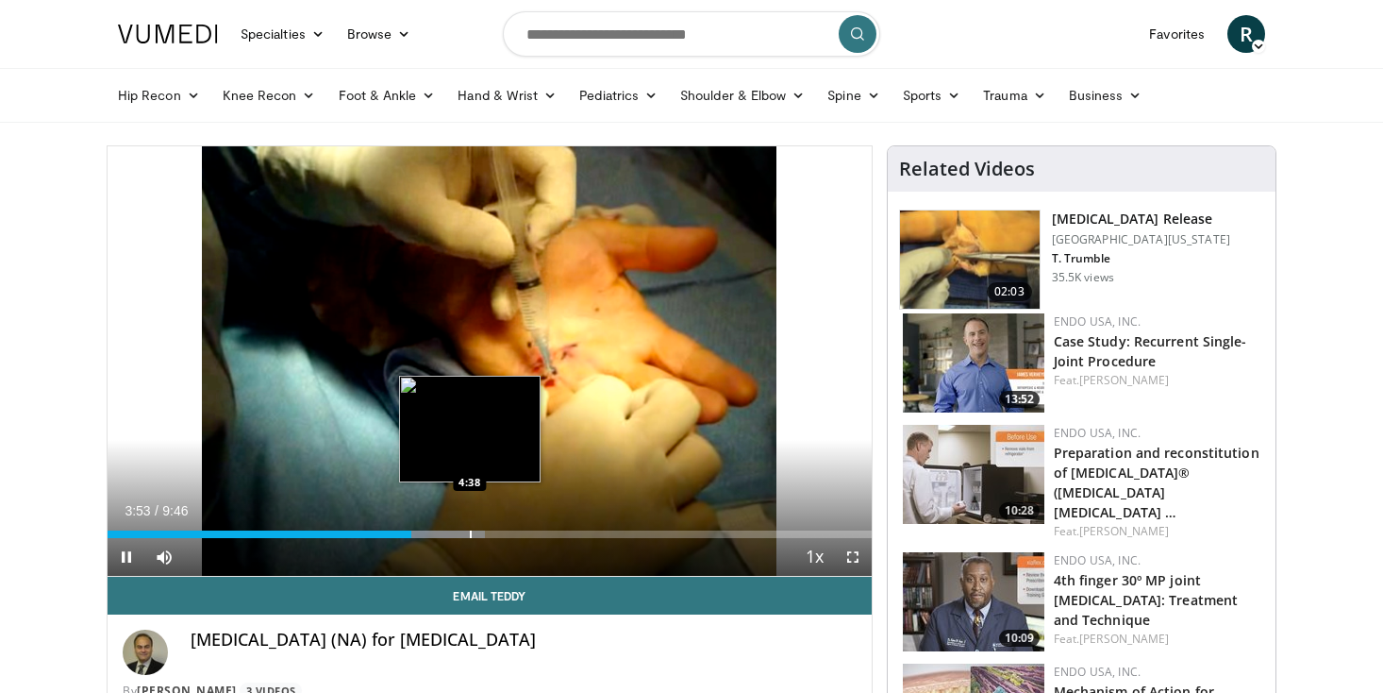
click at [470, 530] on div "Progress Bar" at bounding box center [471, 534] width 2 height 8
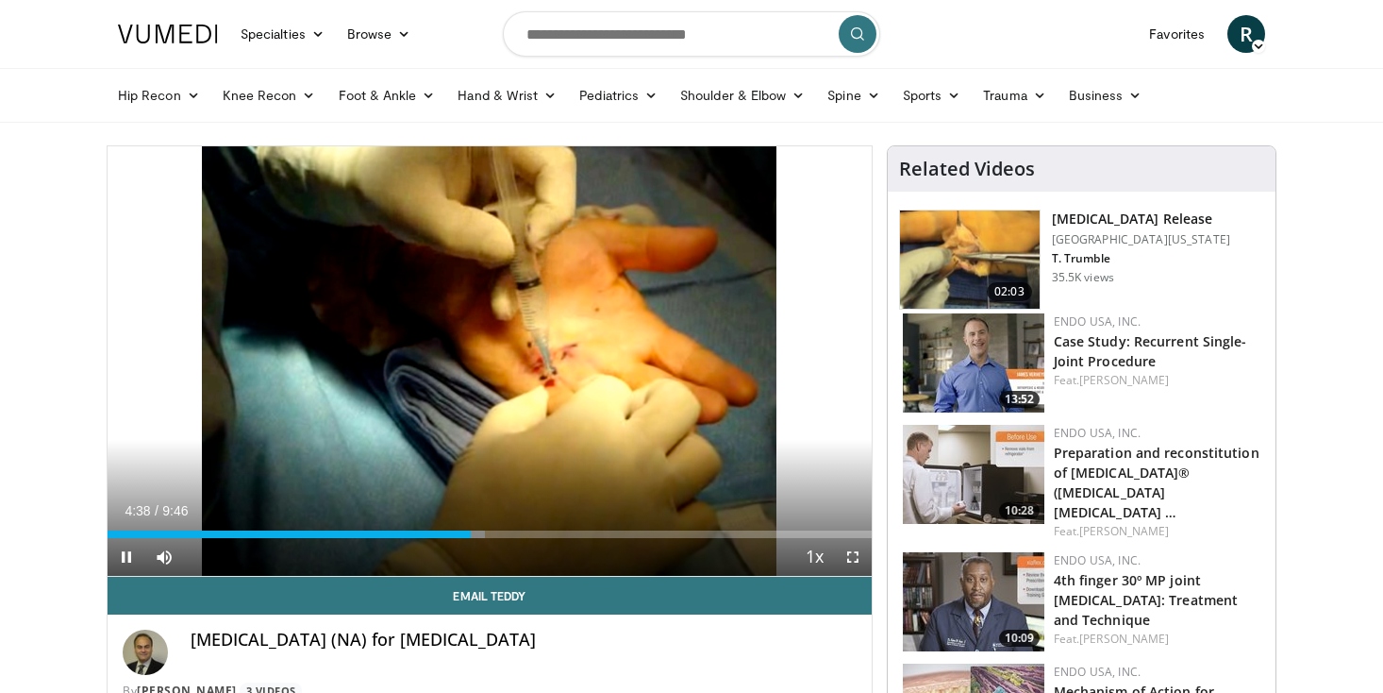
click at [603, 517] on div "Current Time 4:38 / Duration 9:46" at bounding box center [490, 510] width 764 height 17
click at [612, 542] on div "Current Time 4:39 / Duration 9:46 Pause Skip Backward Skip Forward Mute Loaded …" at bounding box center [490, 557] width 764 height 38
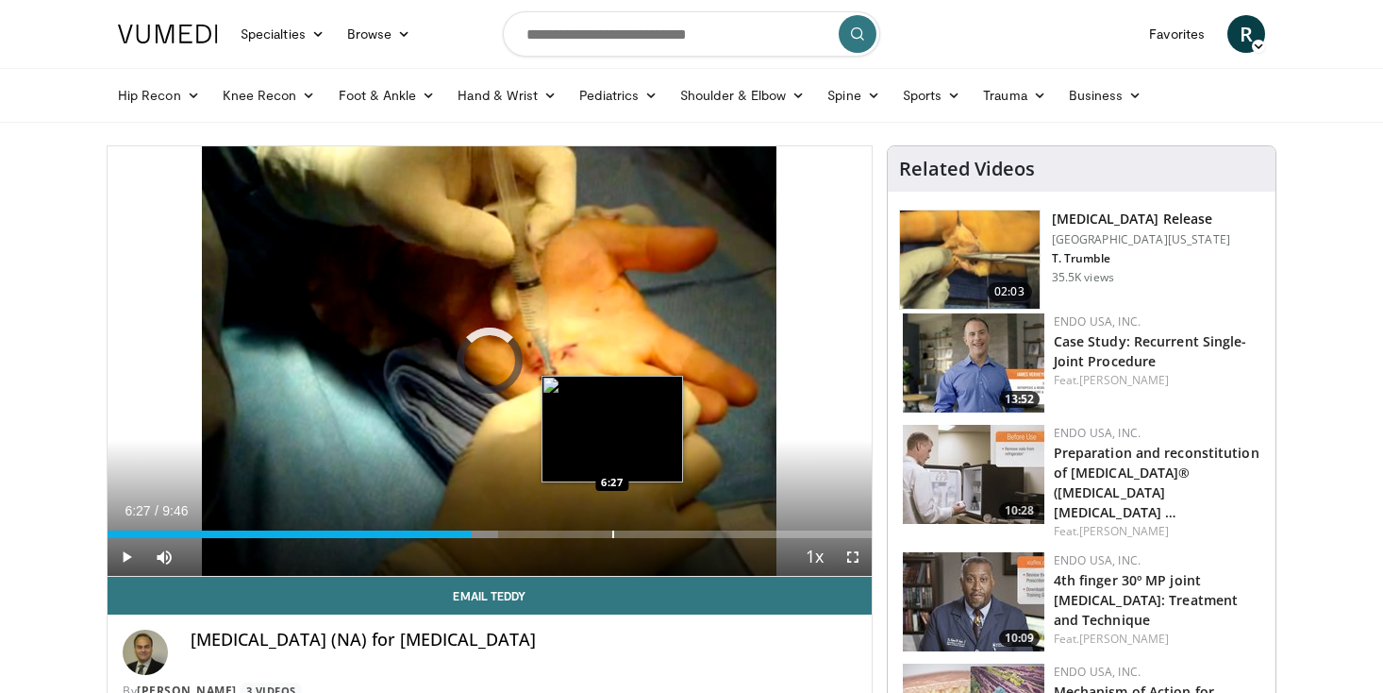
click at [612, 526] on div "Loaded : 51.13% 6:27 6:27" at bounding box center [490, 529] width 764 height 18
